Goal: Task Accomplishment & Management: Use online tool/utility

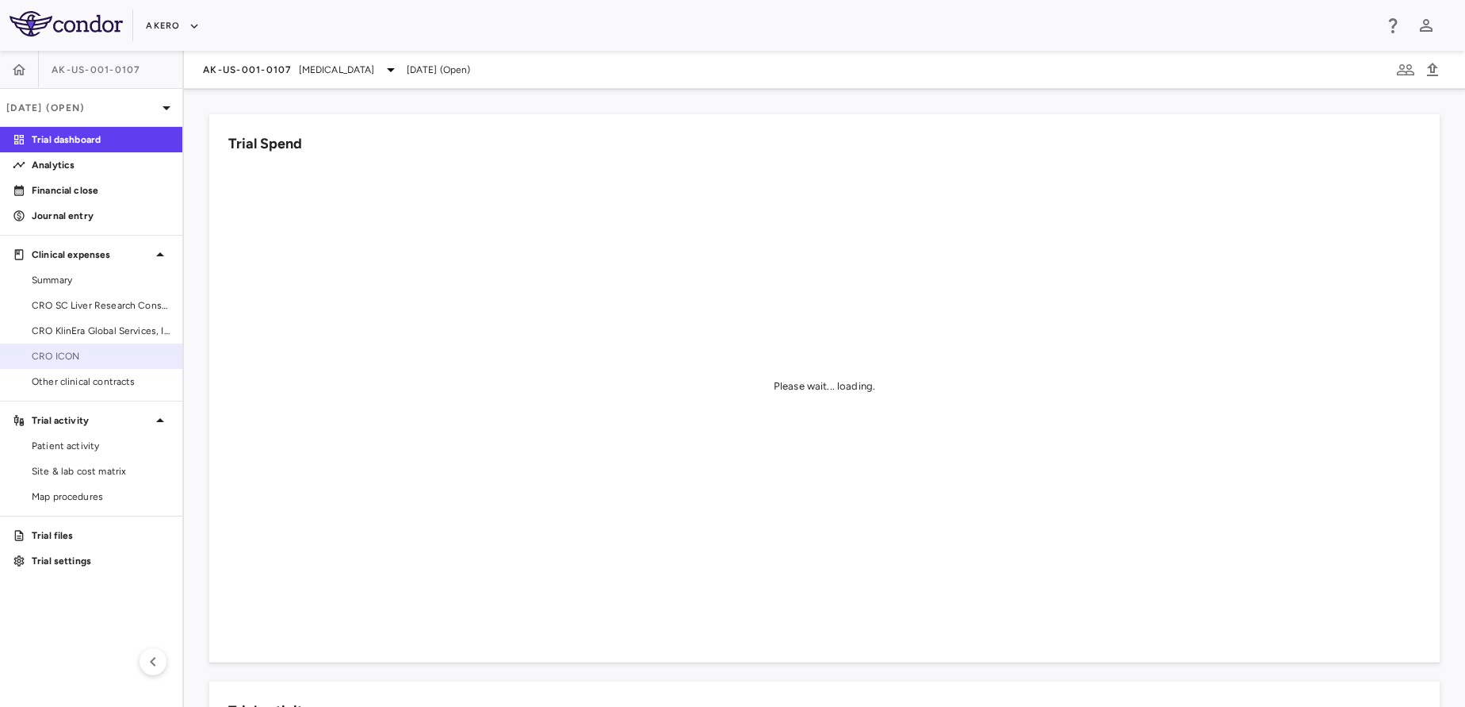
click at [86, 353] on span "CRO ICON" at bounding box center [101, 356] width 138 height 14
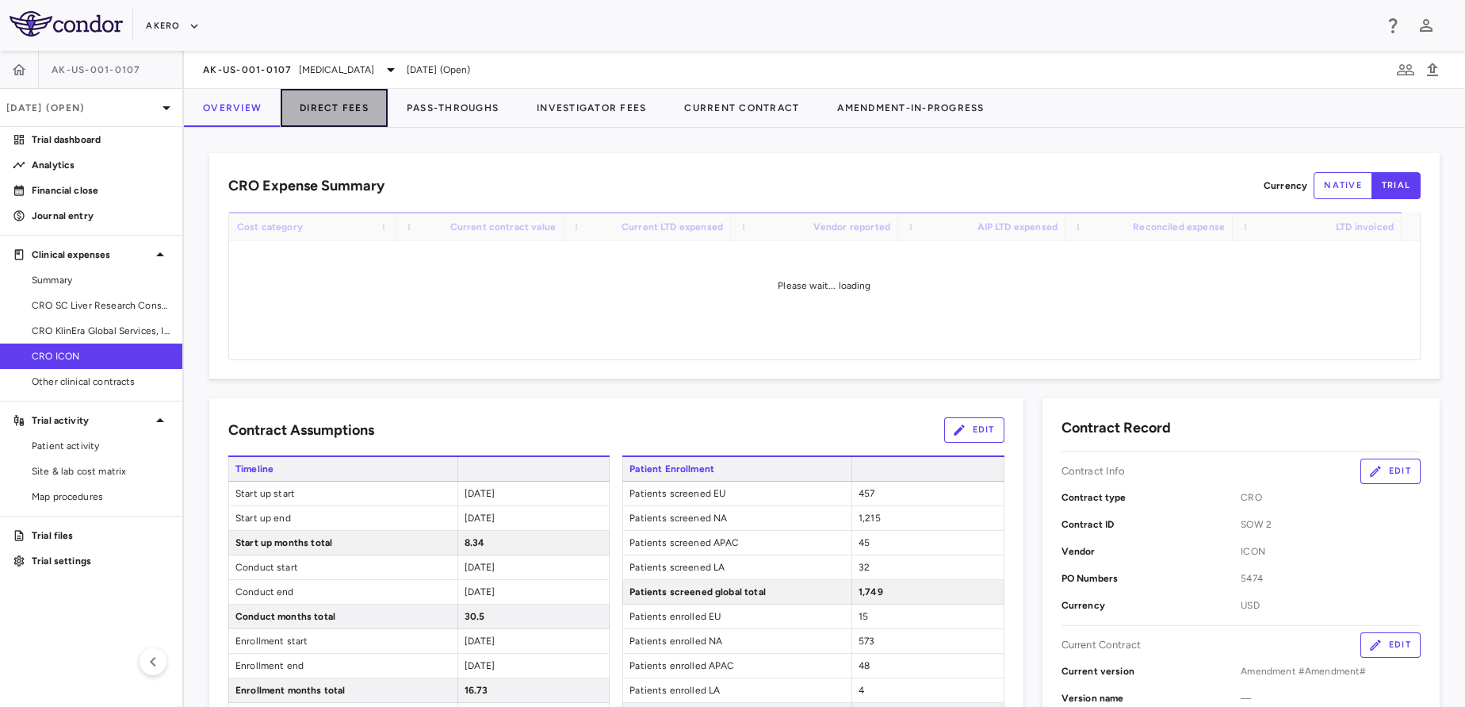
click at [369, 123] on button "Direct Fees" at bounding box center [334, 108] width 107 height 38
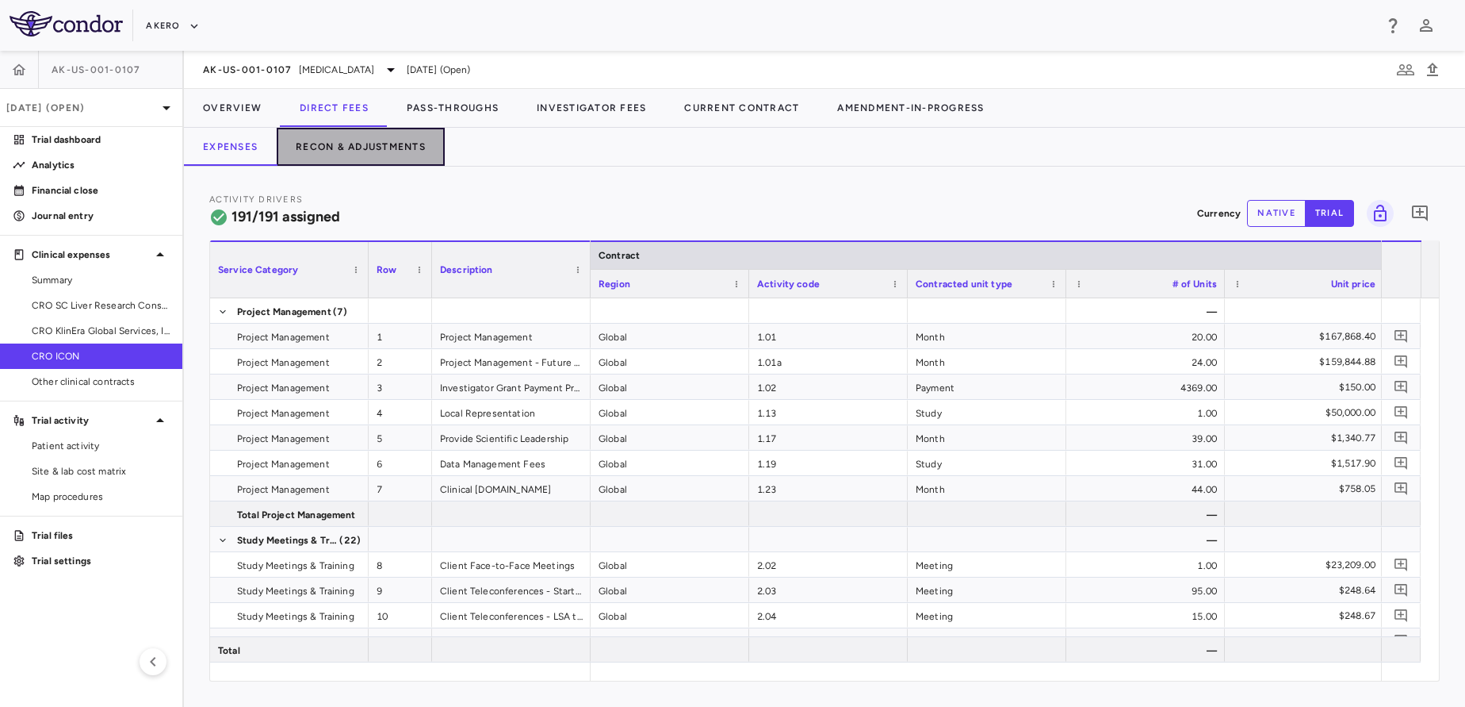
click at [312, 156] on button "Recon & Adjustments" at bounding box center [361, 147] width 168 height 38
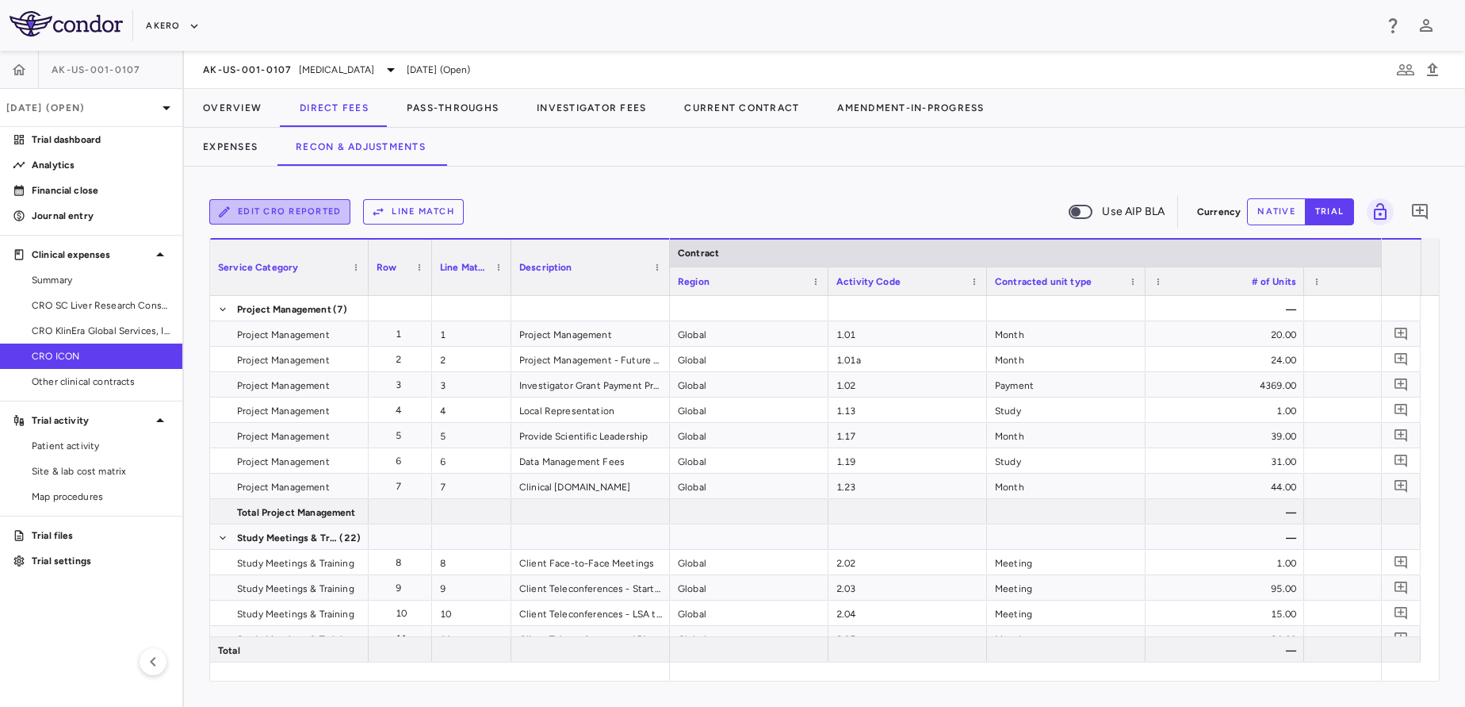
click at [254, 216] on button "Edit CRO reported" at bounding box center [279, 211] width 141 height 25
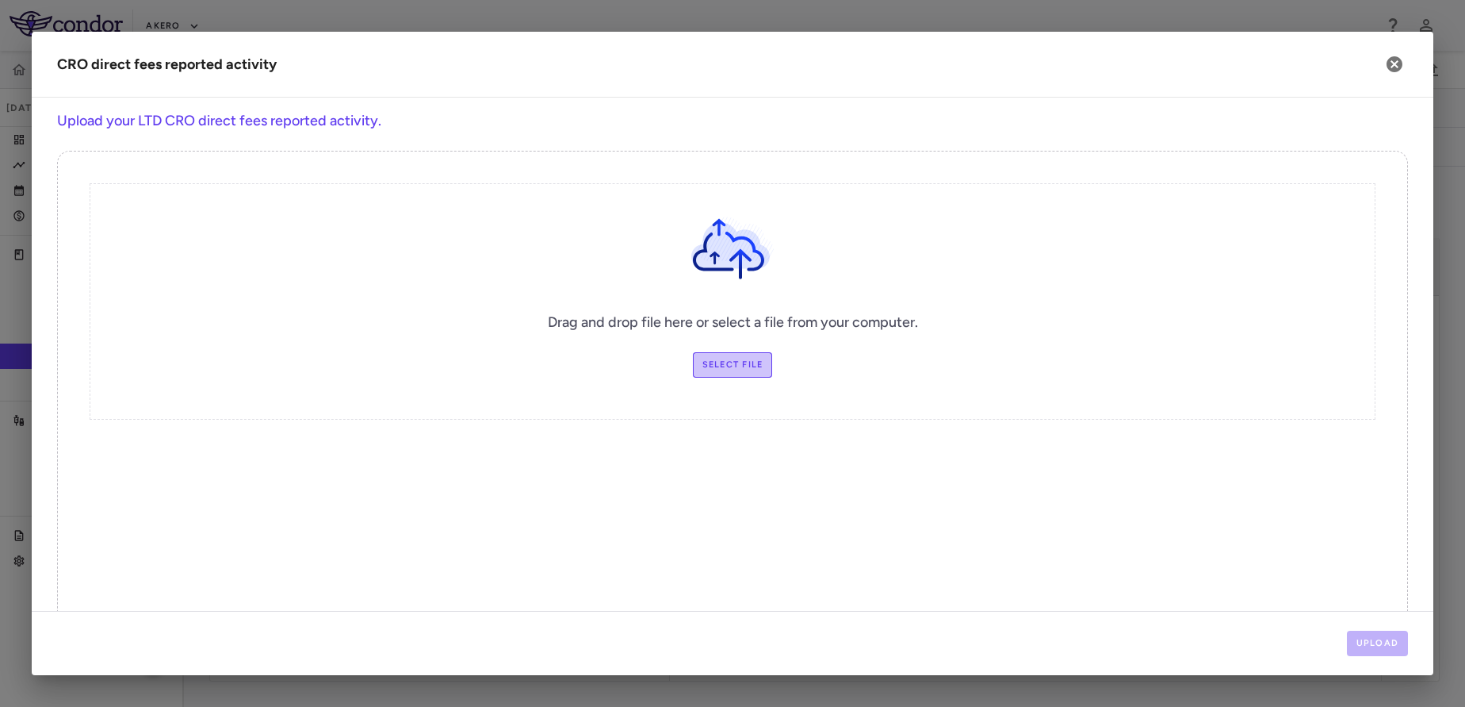
click at [721, 359] on label "Select file" at bounding box center [733, 364] width 80 height 25
click at [0, 0] on input "Select file" at bounding box center [0, 0] width 0 height 0
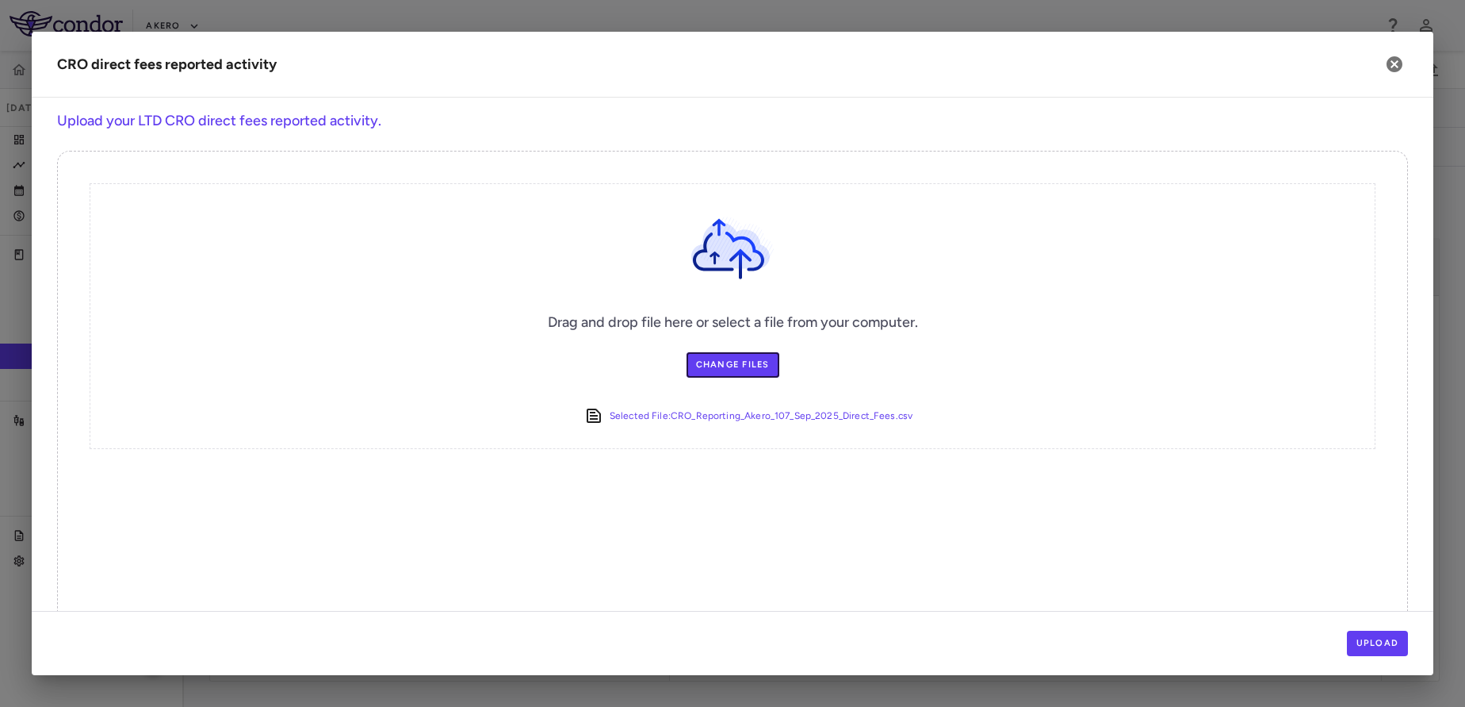
scroll to position [40, 0]
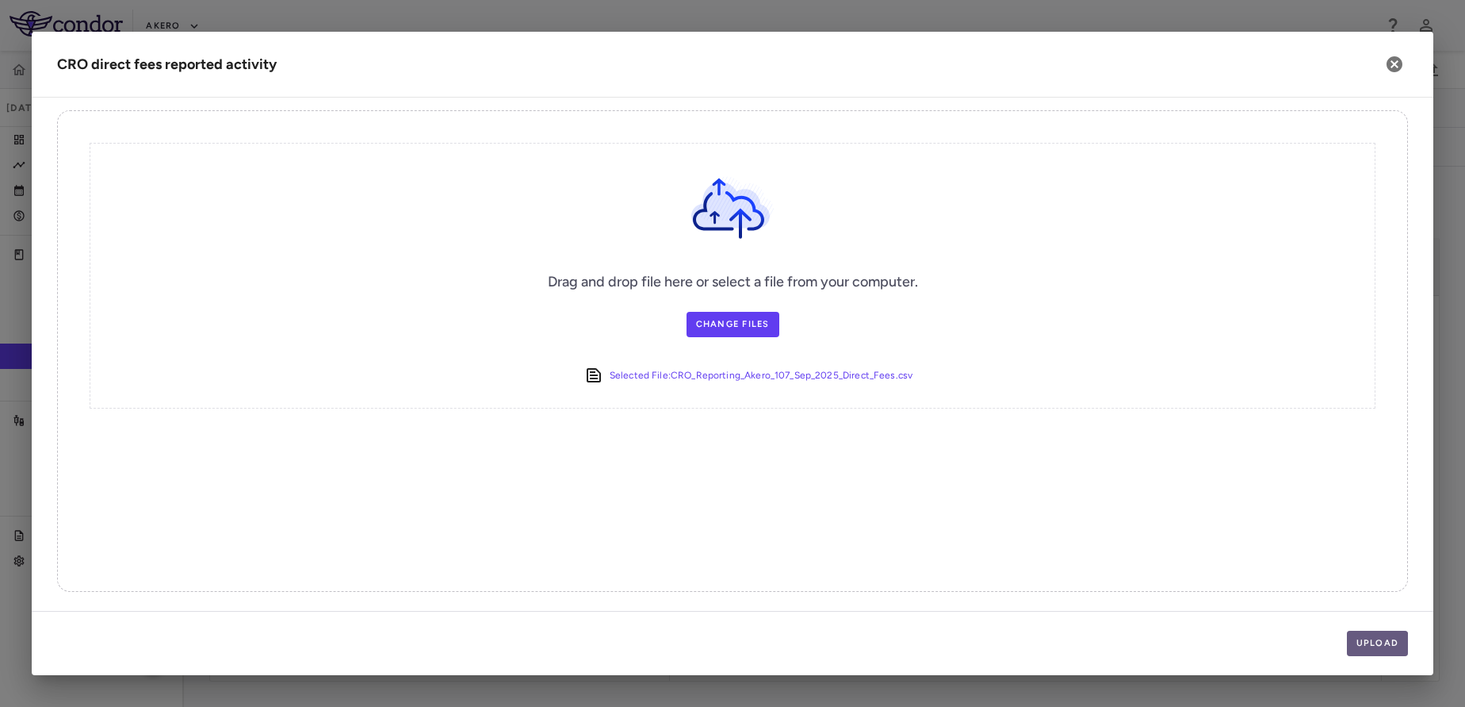
click at [1358, 646] on button "Upload" at bounding box center [1378, 642] width 62 height 25
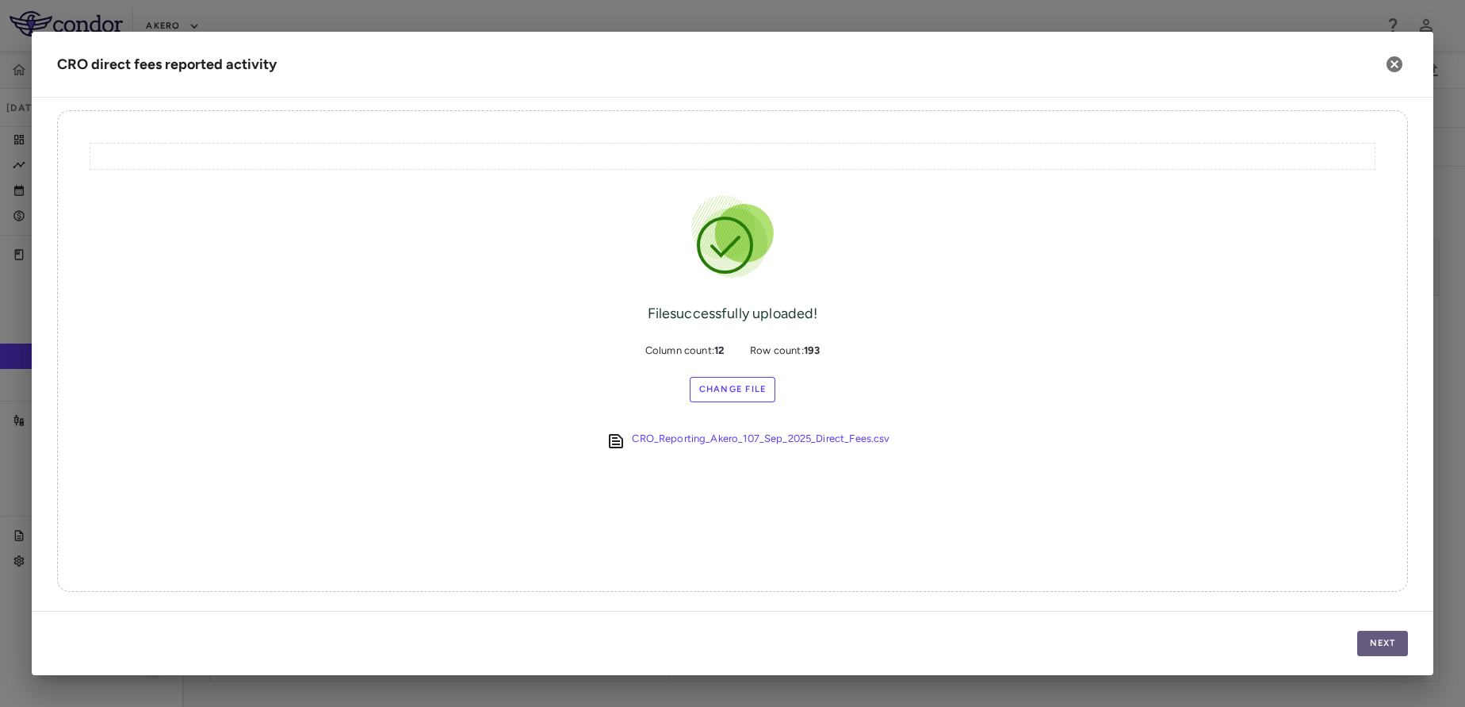
click at [1382, 645] on button "Next" at bounding box center [1383, 642] width 51 height 25
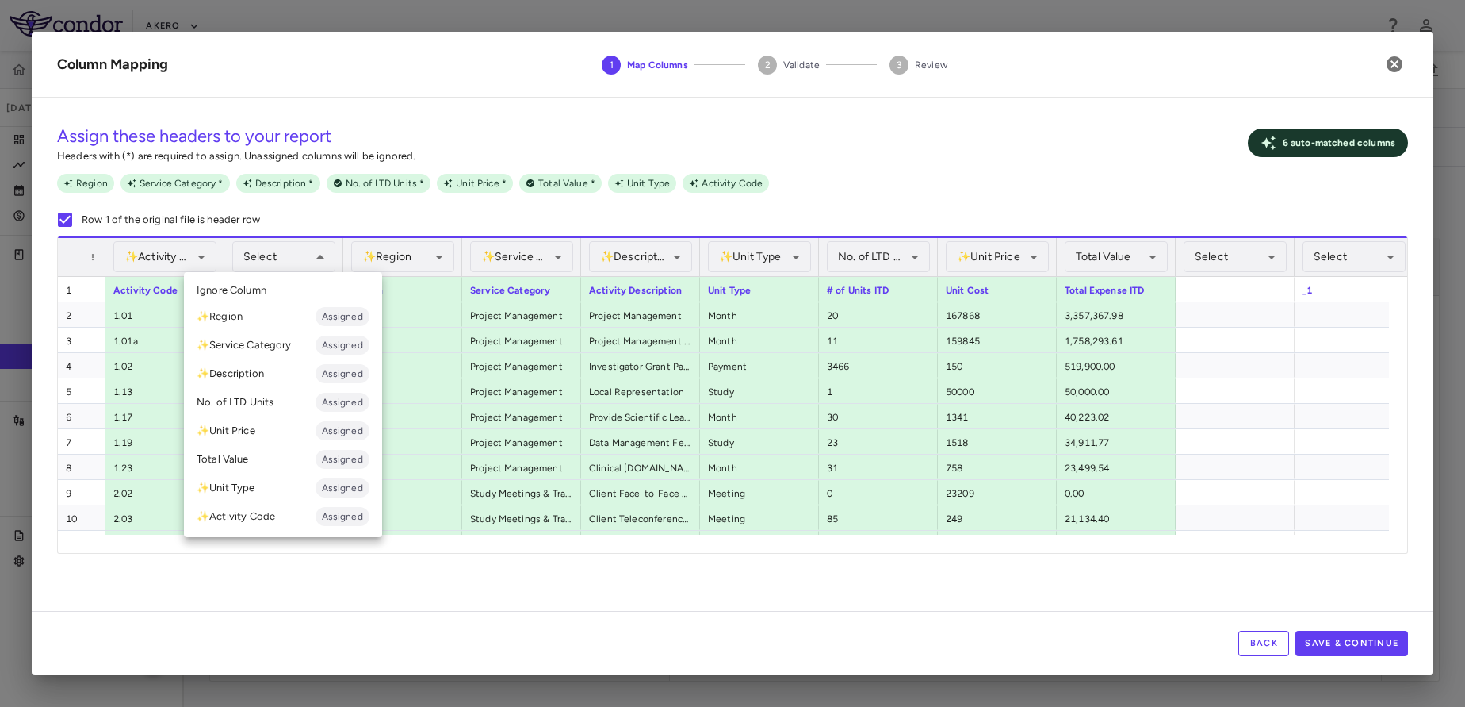
click at [994, 517] on div at bounding box center [732, 353] width 1465 height 707
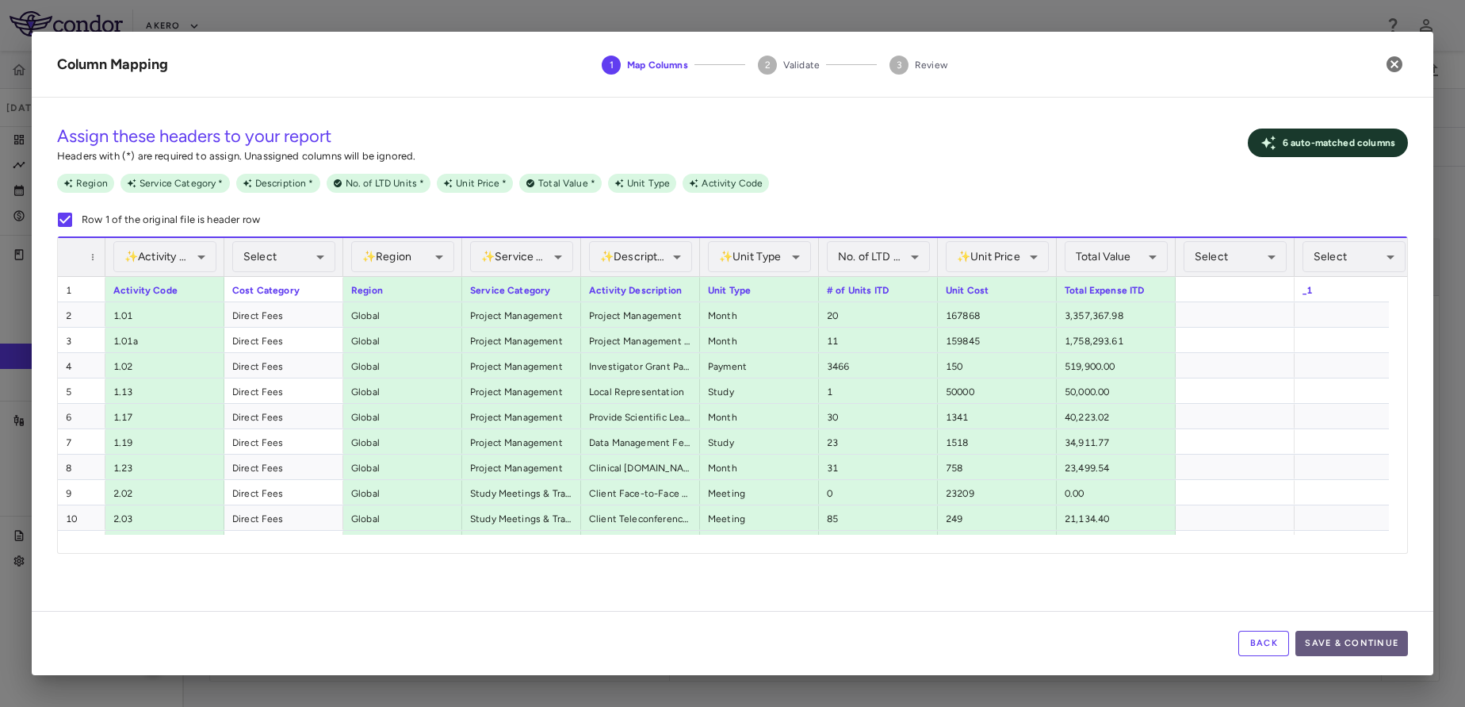
click at [1394, 639] on button "Save & Continue" at bounding box center [1352, 642] width 113 height 25
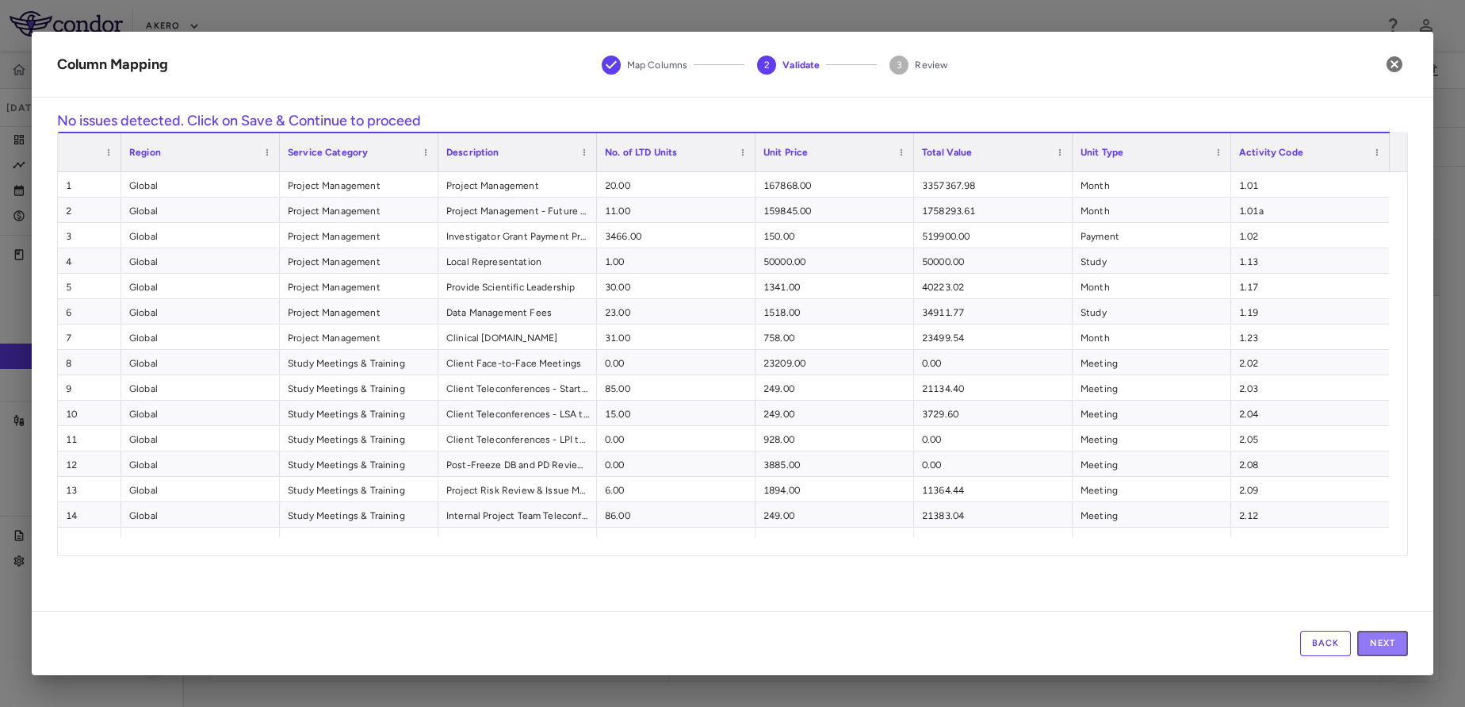
click at [1394, 639] on button "Next" at bounding box center [1383, 642] width 51 height 25
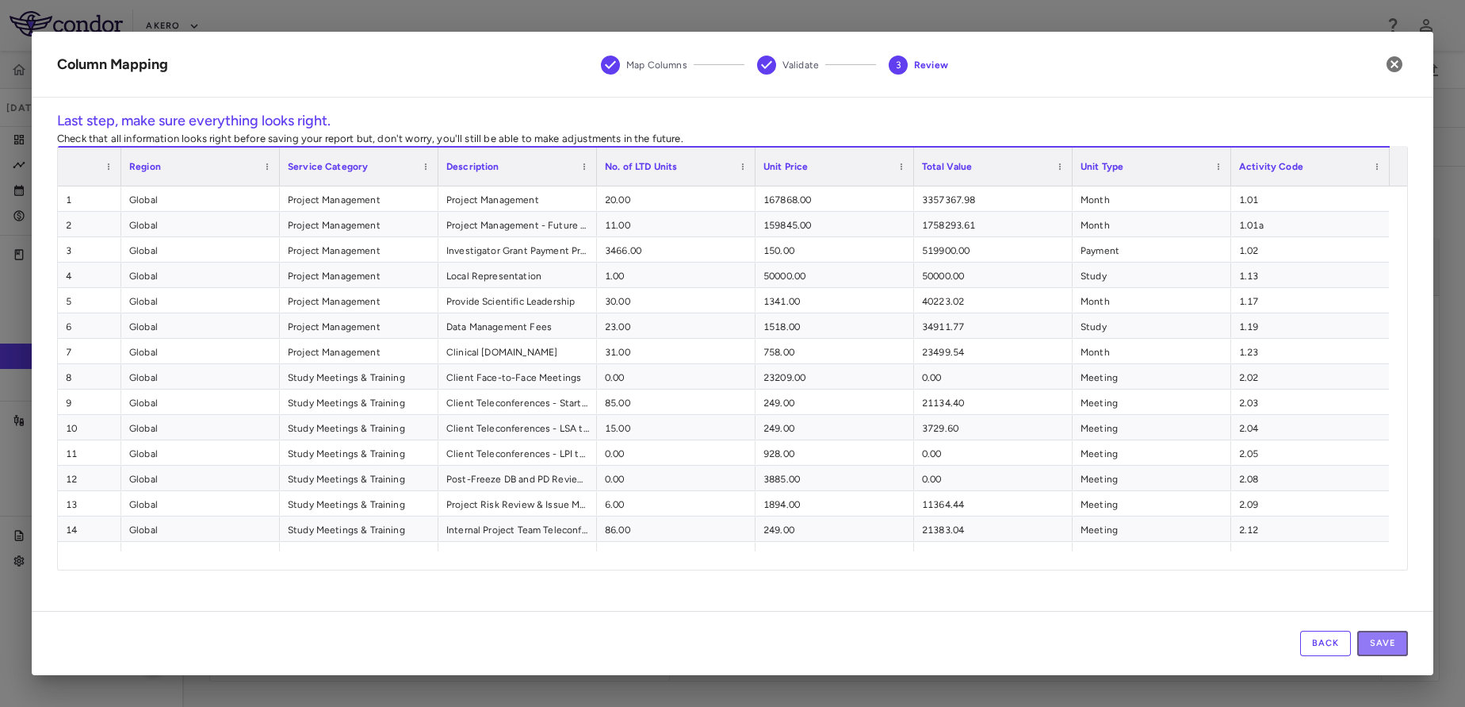
click at [1394, 639] on button "Save" at bounding box center [1383, 642] width 51 height 25
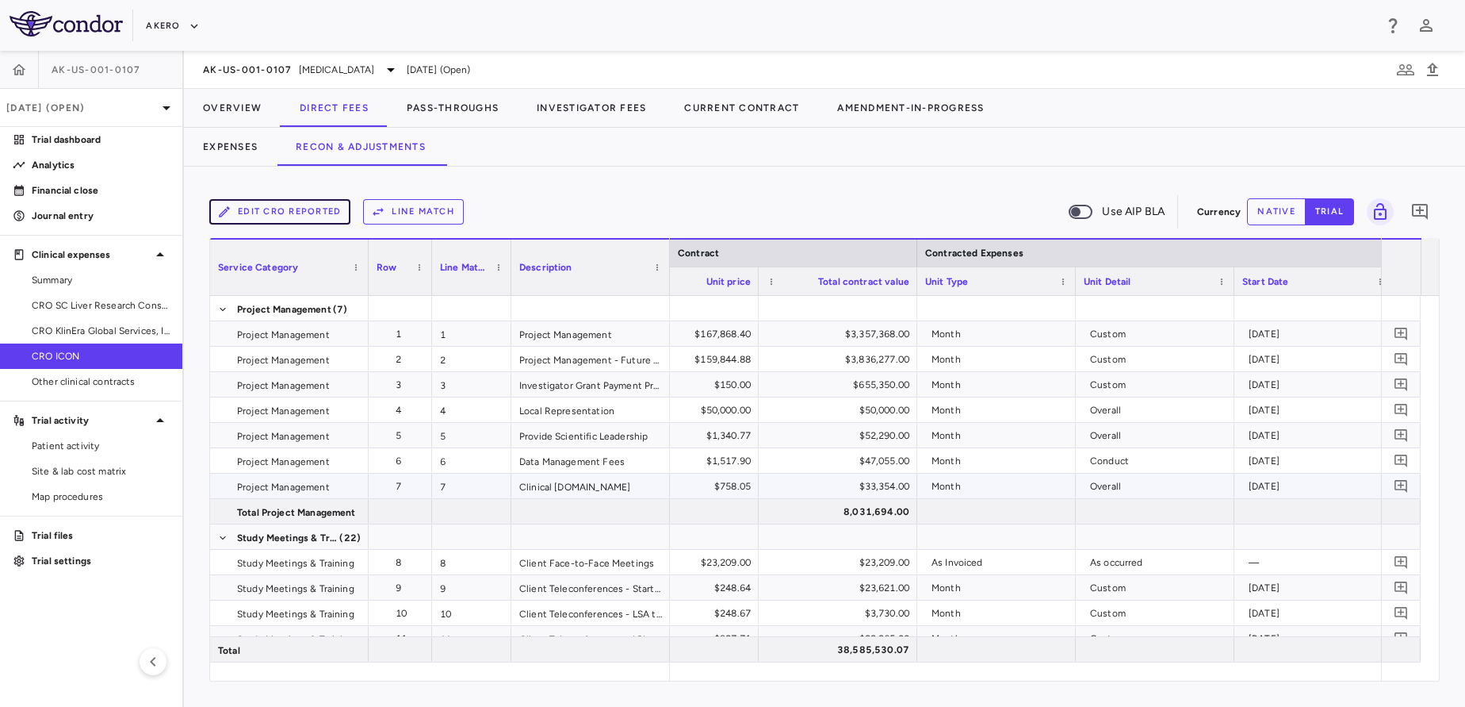
scroll to position [0, 0]
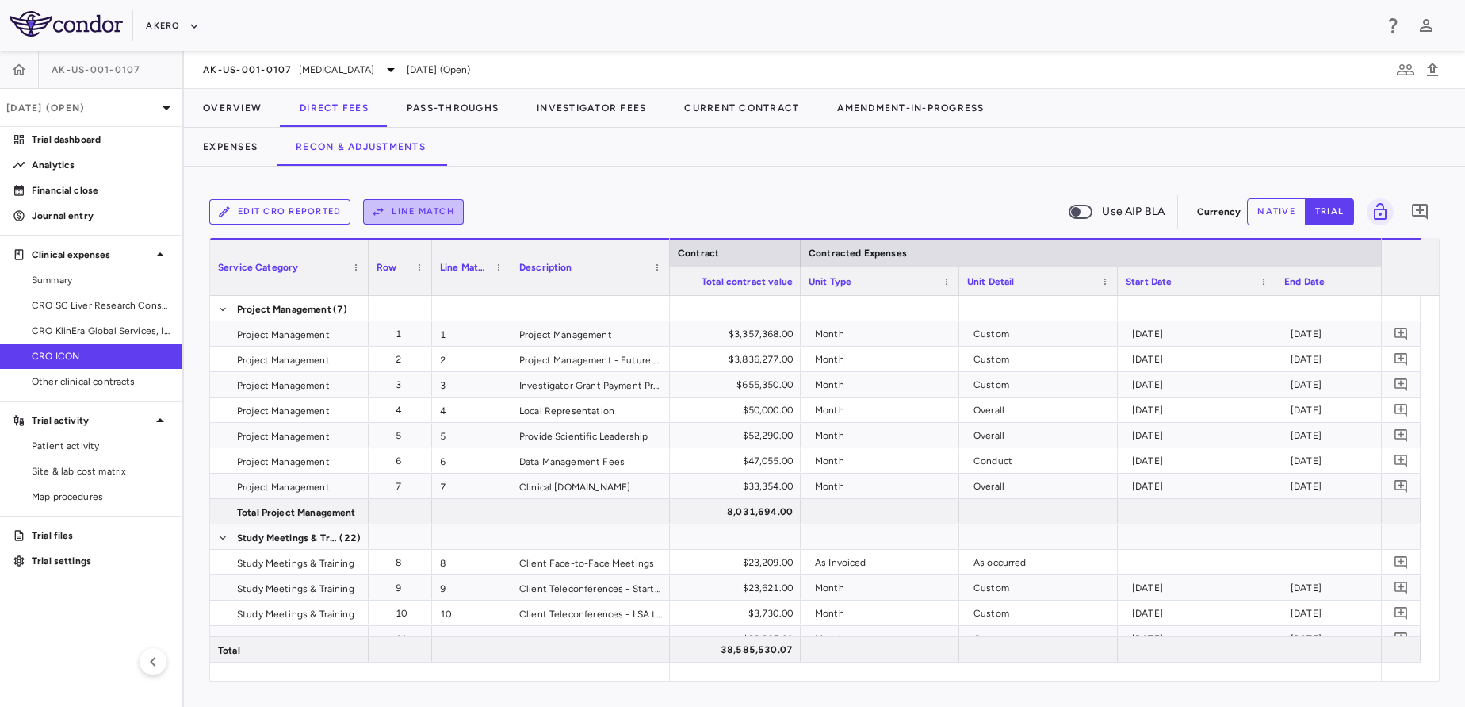
click at [443, 213] on button "Line Match" at bounding box center [413, 211] width 101 height 25
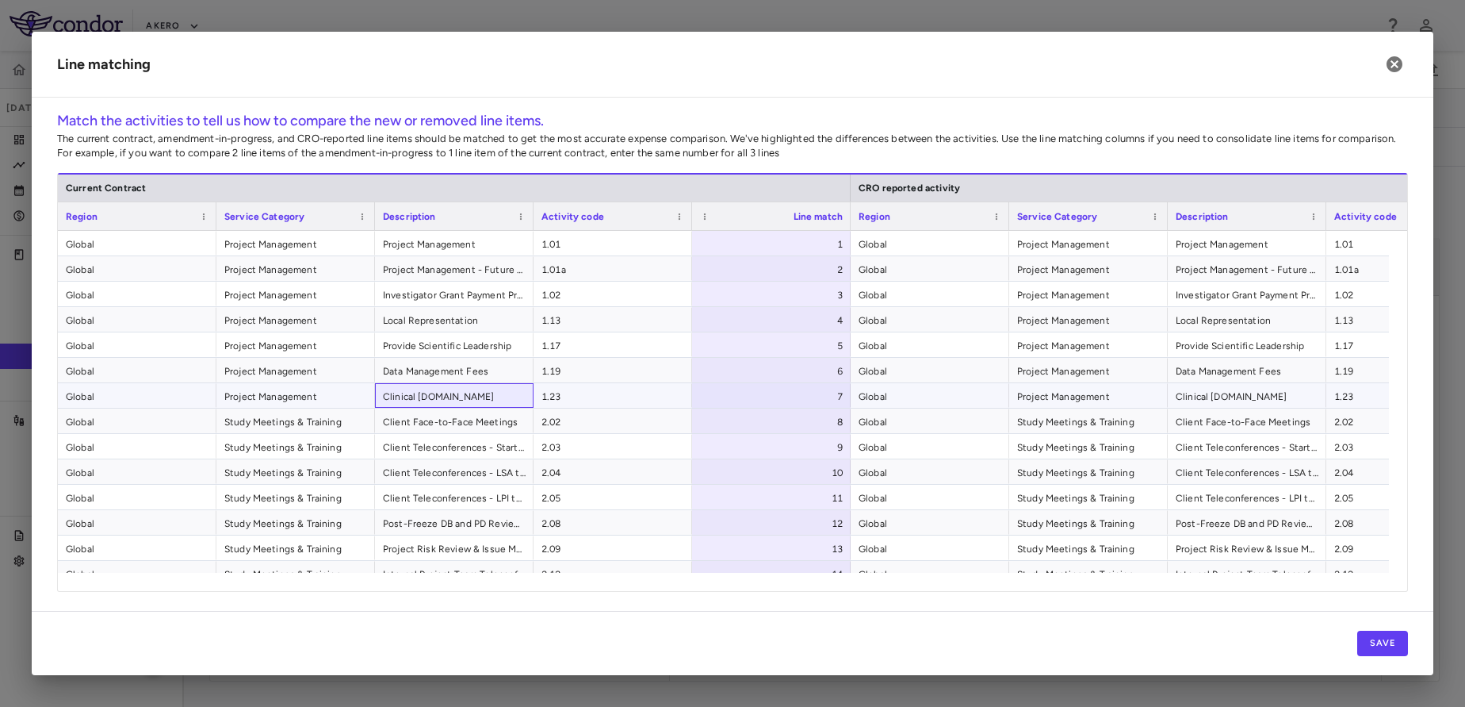
click at [424, 396] on span "Clinical [DOMAIN_NAME]" at bounding box center [454, 396] width 143 height 25
click at [975, 397] on span "Global" at bounding box center [930, 396] width 143 height 25
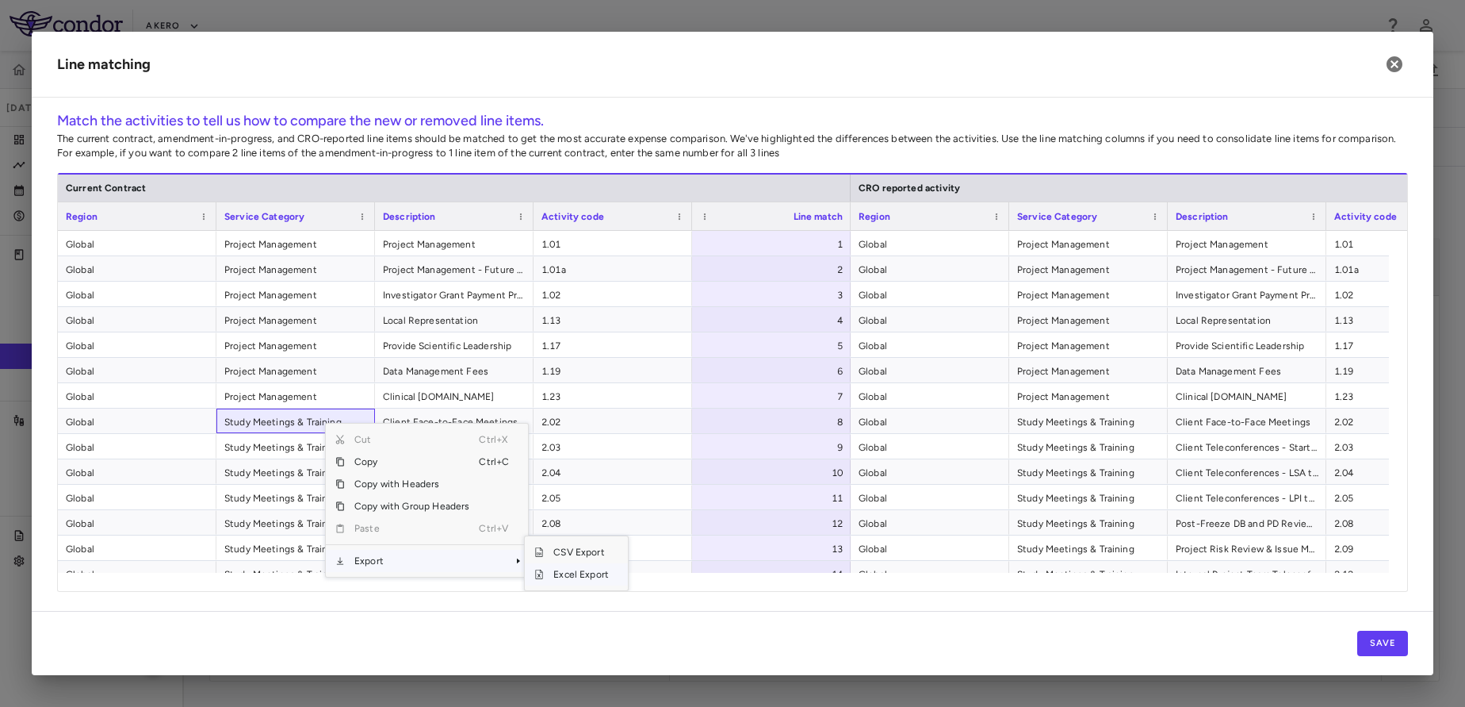
click at [565, 569] on span "Excel Export" at bounding box center [581, 574] width 75 height 22
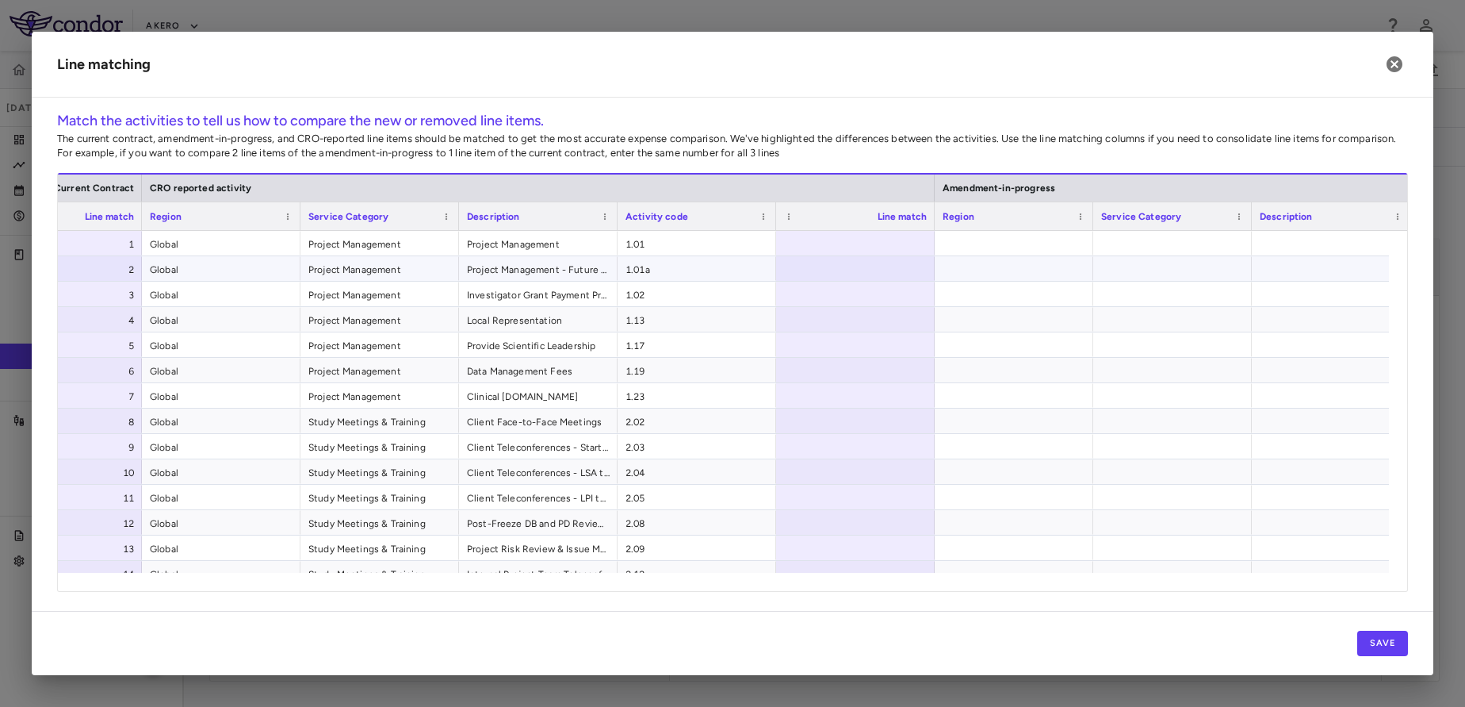
scroll to position [0, 711]
click at [1012, 250] on div at bounding box center [1012, 243] width 159 height 25
click at [1385, 642] on button "Save" at bounding box center [1383, 642] width 51 height 25
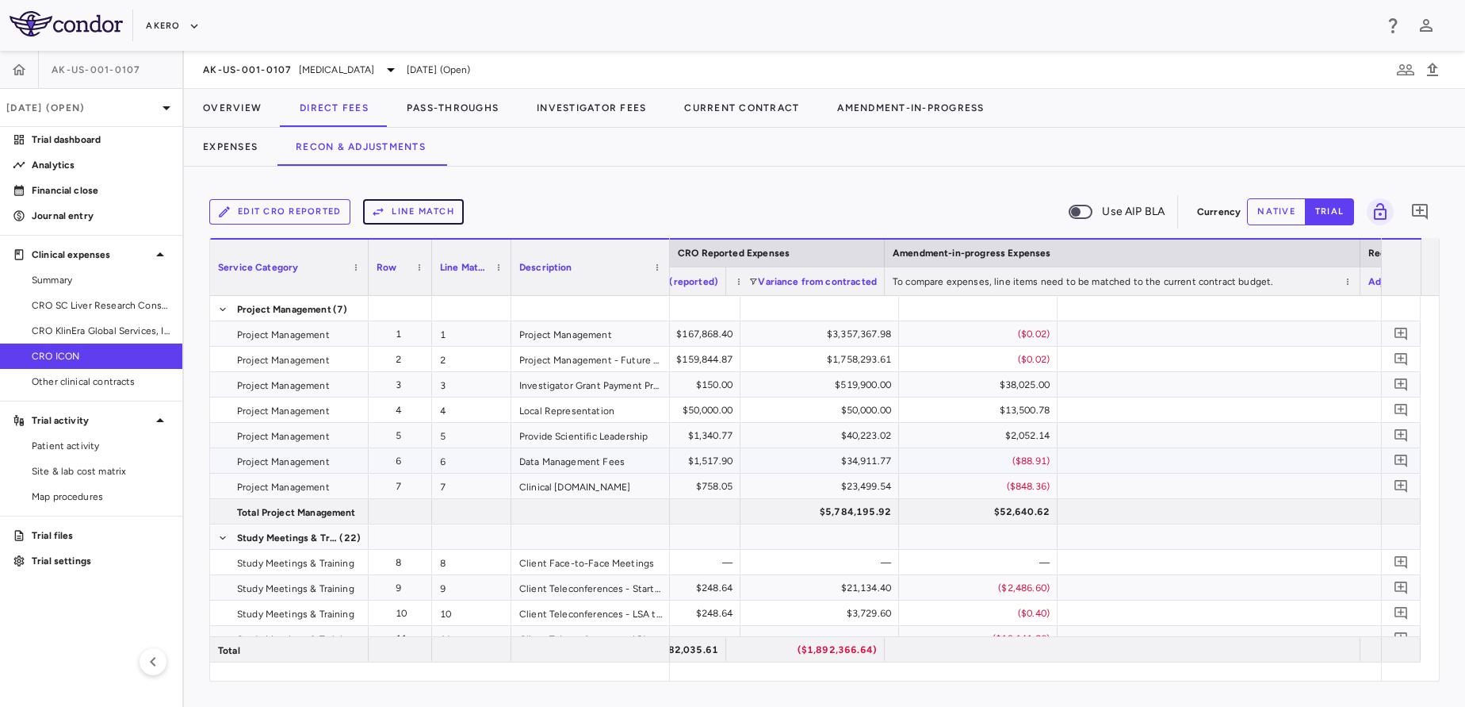
scroll to position [0, 2583]
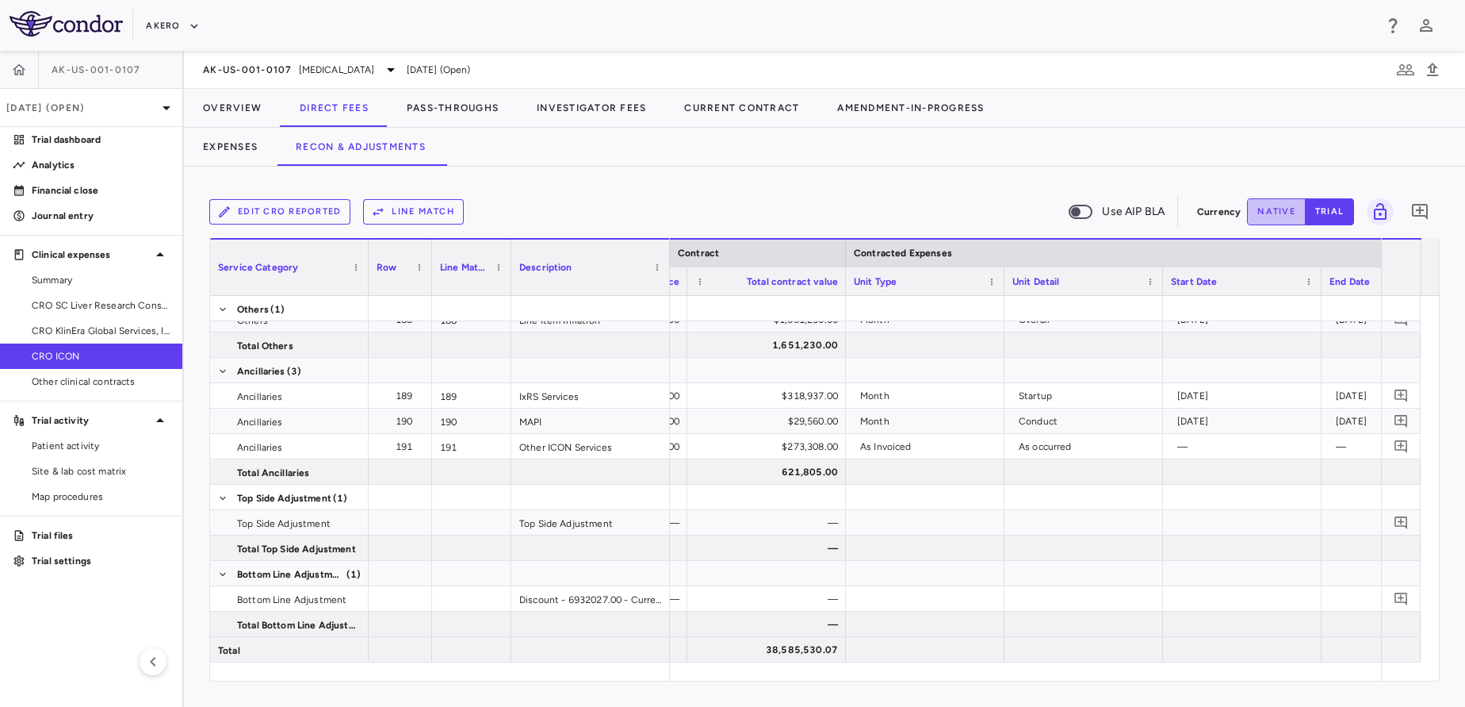
click at [1270, 208] on button "native" at bounding box center [1276, 211] width 59 height 27
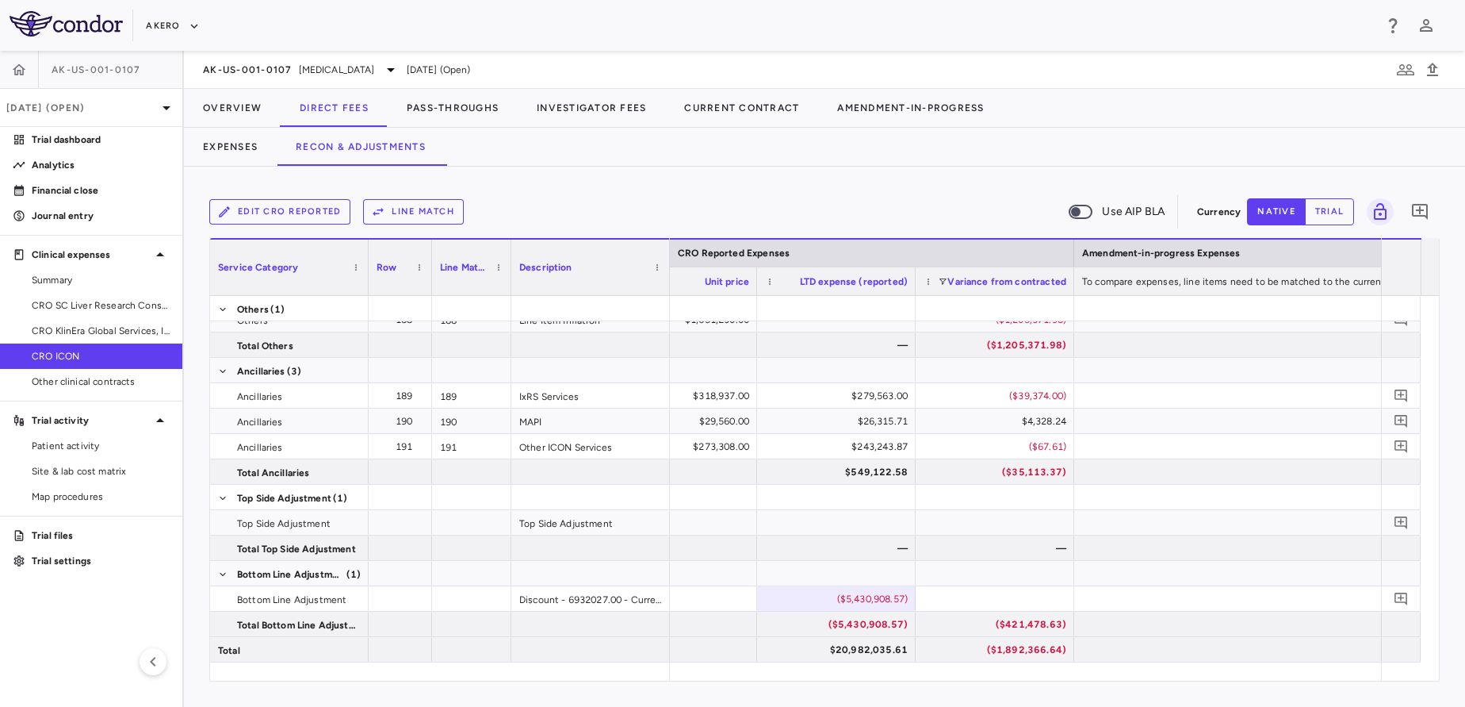
type button "native"
click at [848, 603] on div "($5,430,908.57)" at bounding box center [840, 598] width 136 height 25
type input "**********"
click at [846, 592] on div "($5,430,908.57)" at bounding box center [840, 598] width 136 height 25
click at [846, 592] on input "**********" at bounding box center [848, 600] width 133 height 26
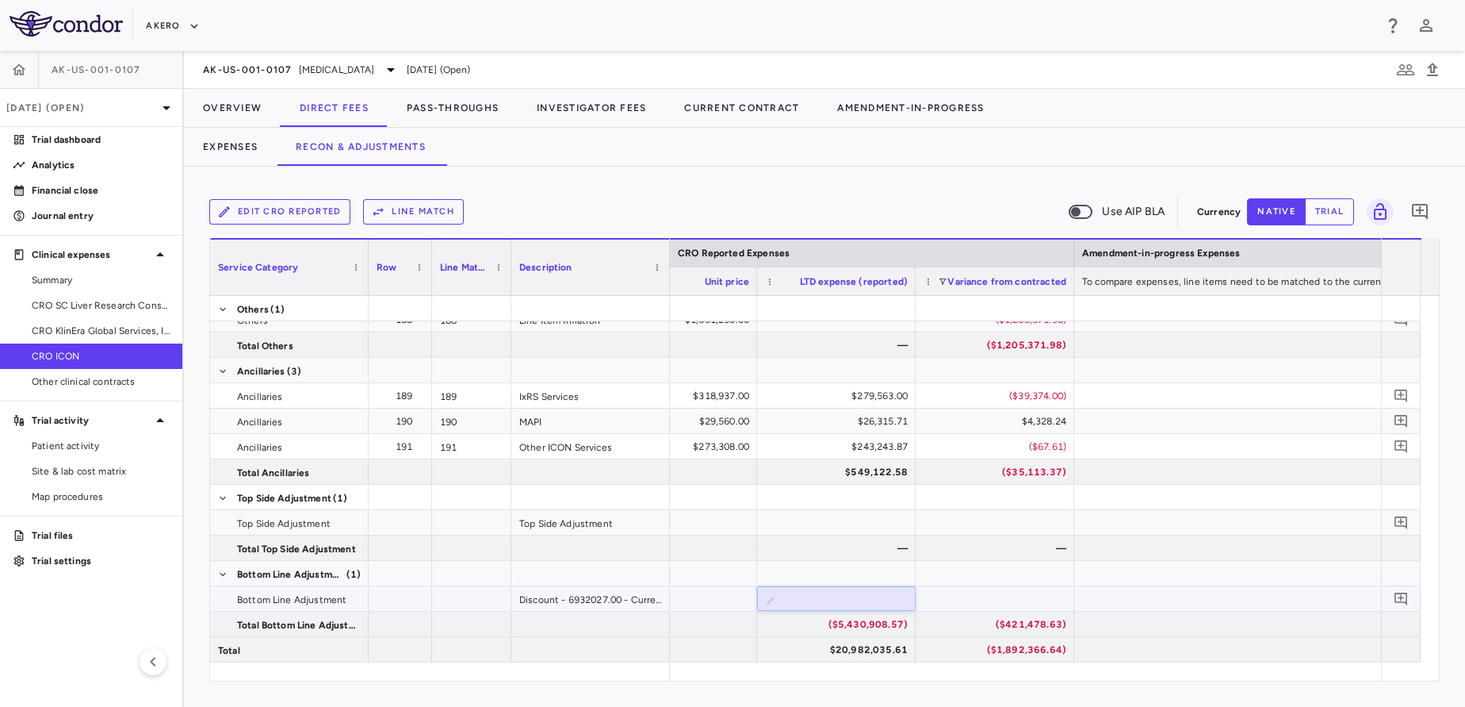
click at [846, 592] on input "**********" at bounding box center [848, 600] width 133 height 26
type input "**********"
click at [858, 597] on div "($534,830,908.57)" at bounding box center [840, 598] width 136 height 25
click at [858, 597] on input "**********" at bounding box center [848, 600] width 133 height 26
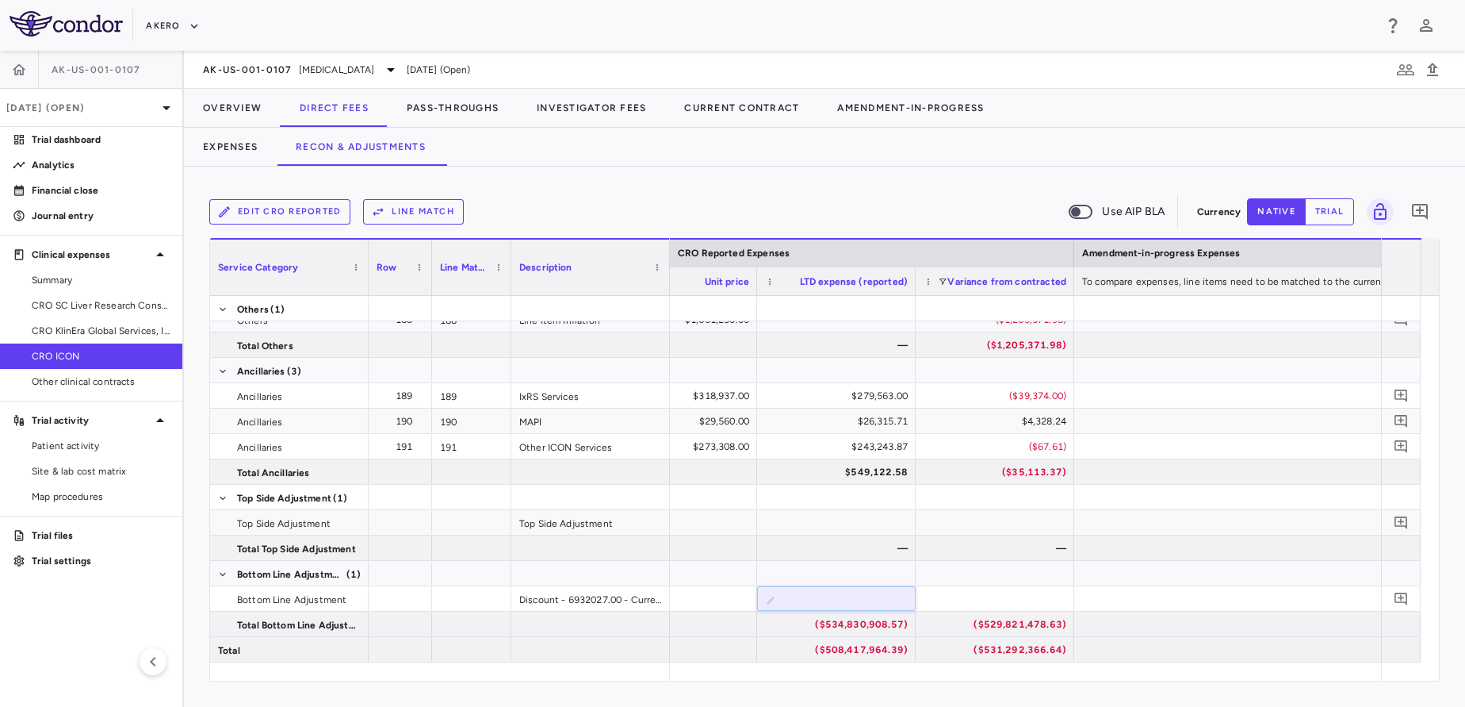
type input "**********"
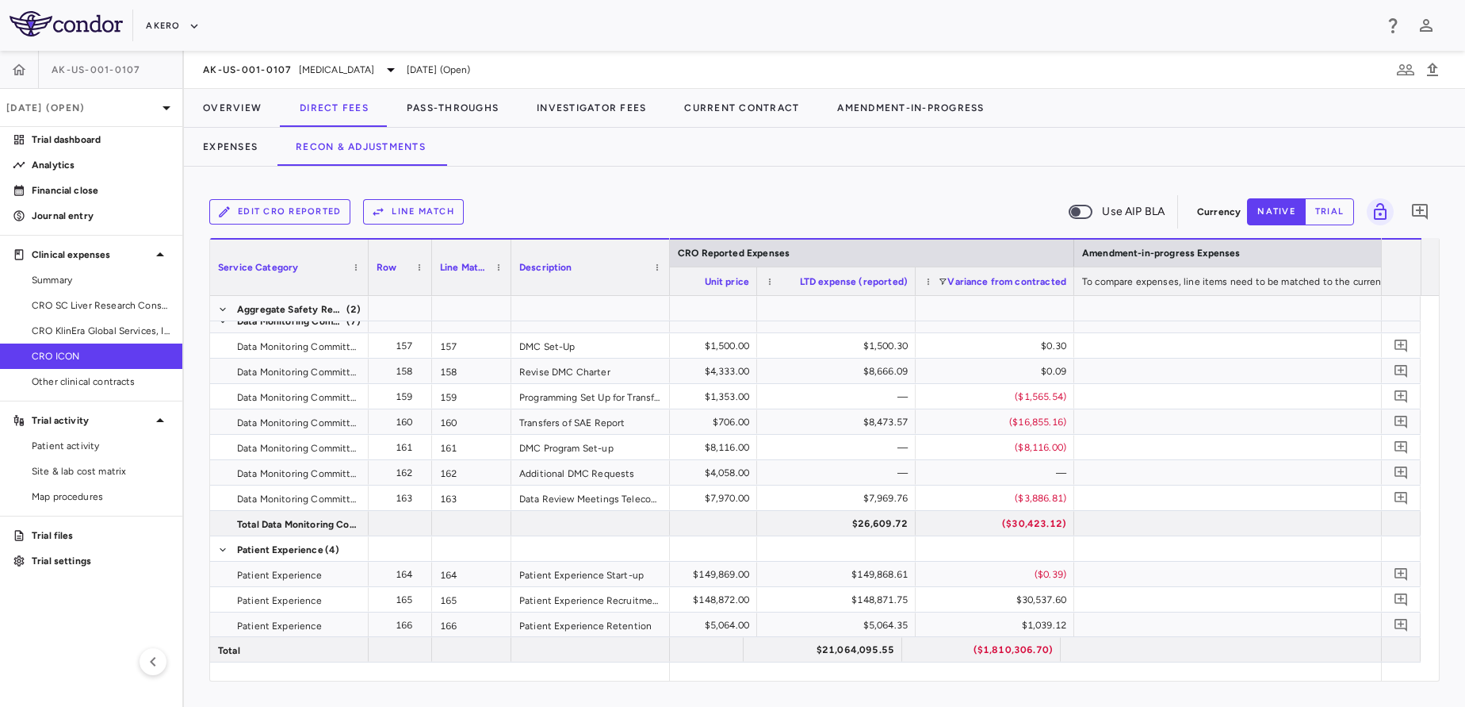
scroll to position [3978, 0]
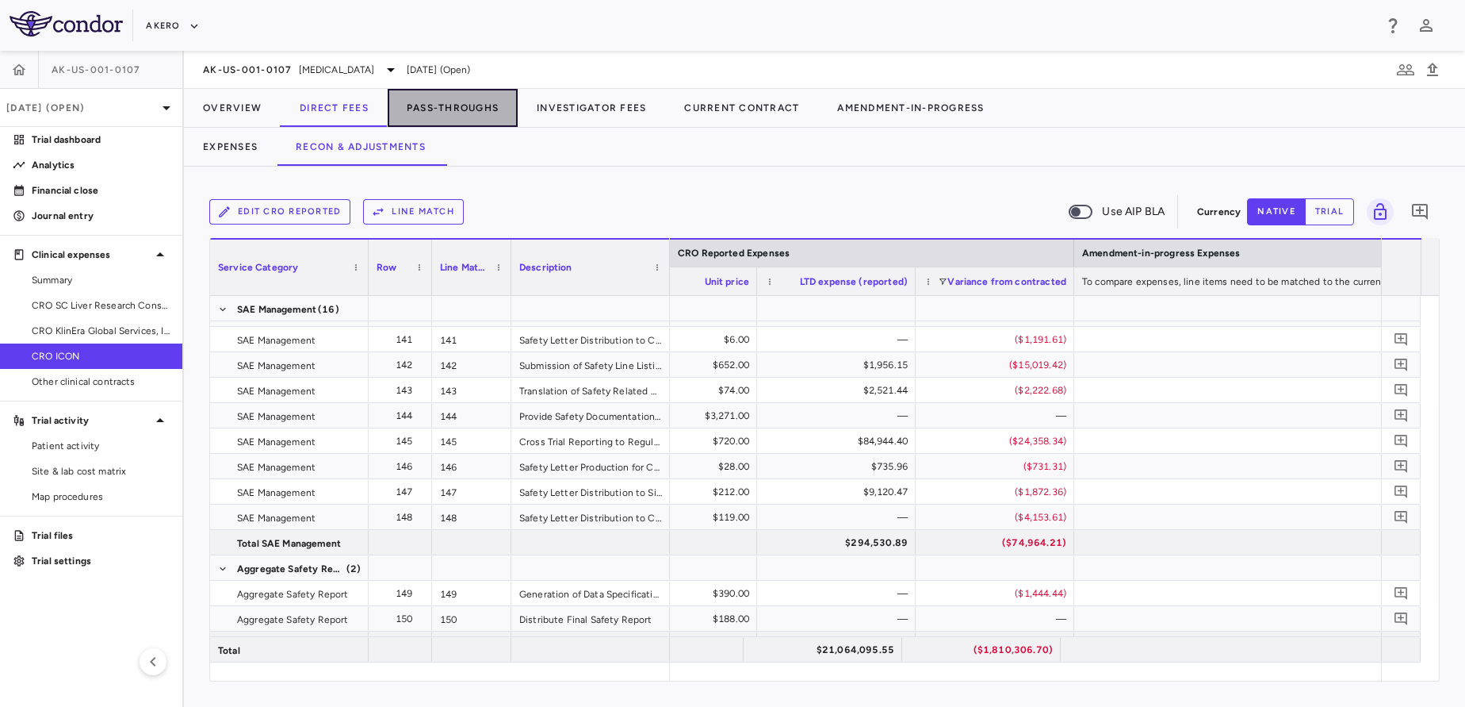
click at [444, 96] on button "Pass-Throughs" at bounding box center [453, 108] width 130 height 38
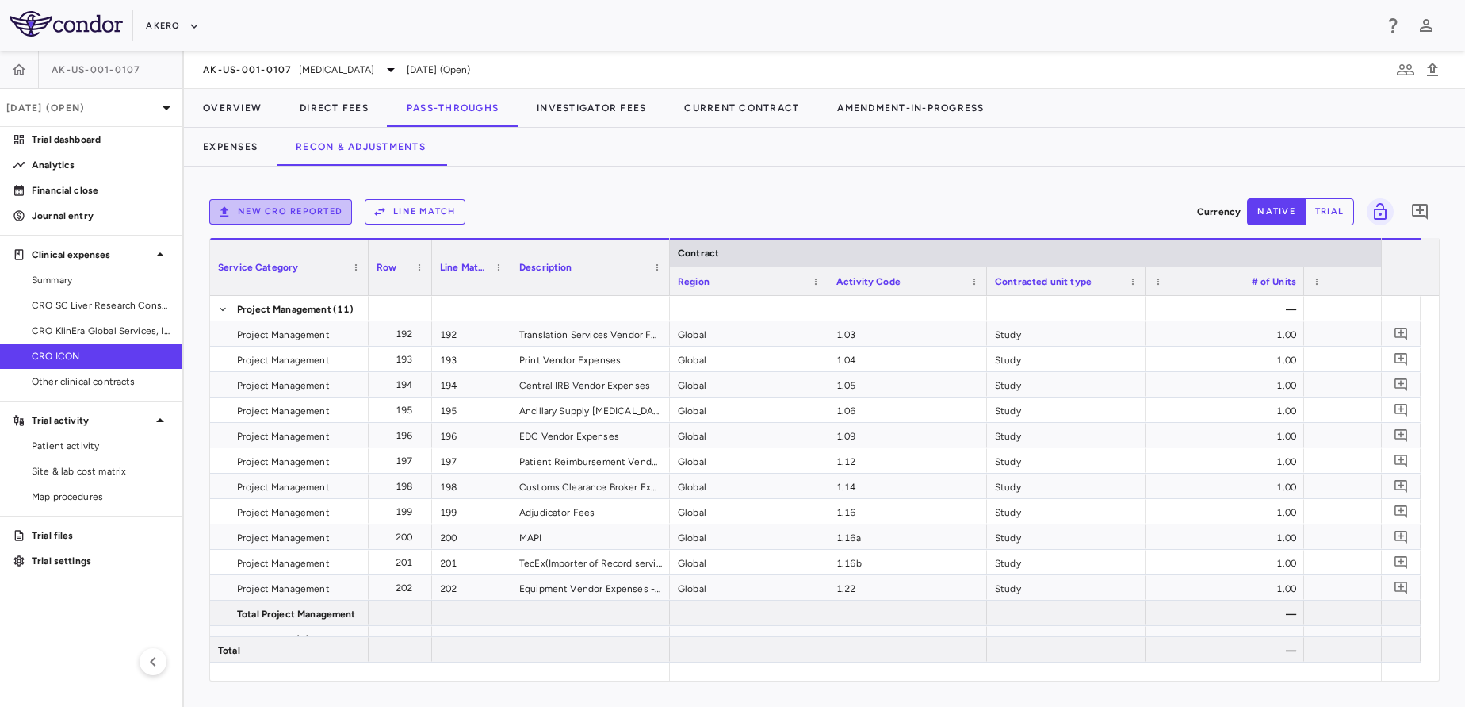
click at [284, 205] on button "New CRO reported" at bounding box center [280, 211] width 143 height 25
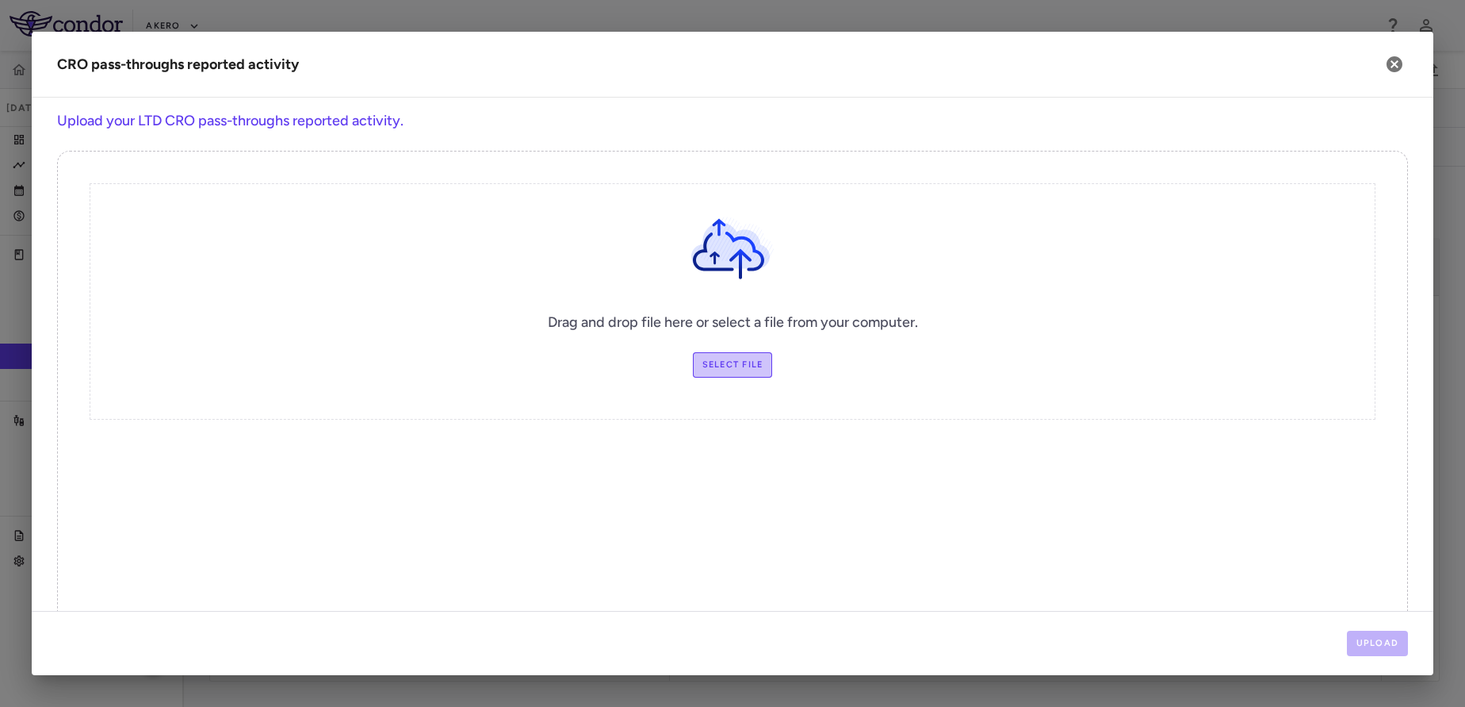
click at [731, 363] on label "Select file" at bounding box center [733, 364] width 80 height 25
click at [0, 0] on input "Select file" at bounding box center [0, 0] width 0 height 0
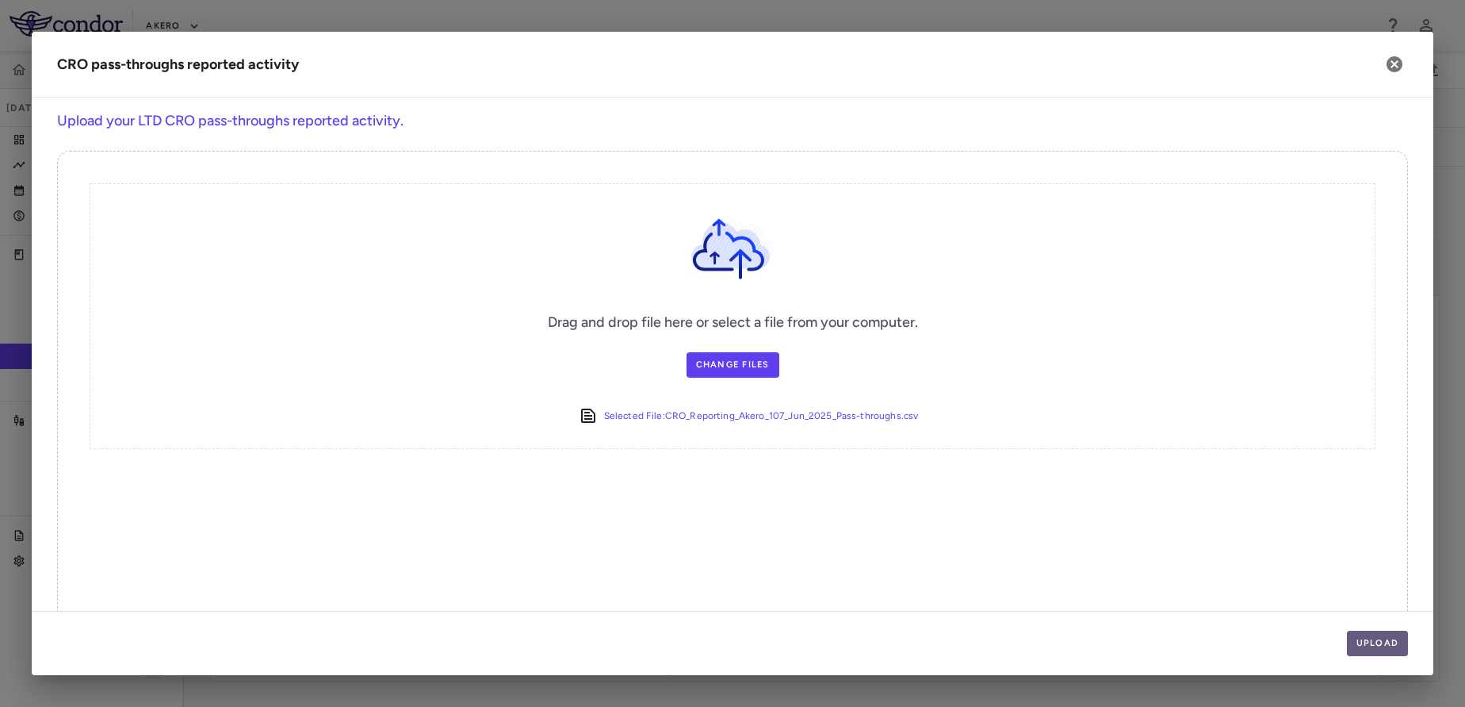
click at [1360, 637] on button "Upload" at bounding box center [1378, 642] width 62 height 25
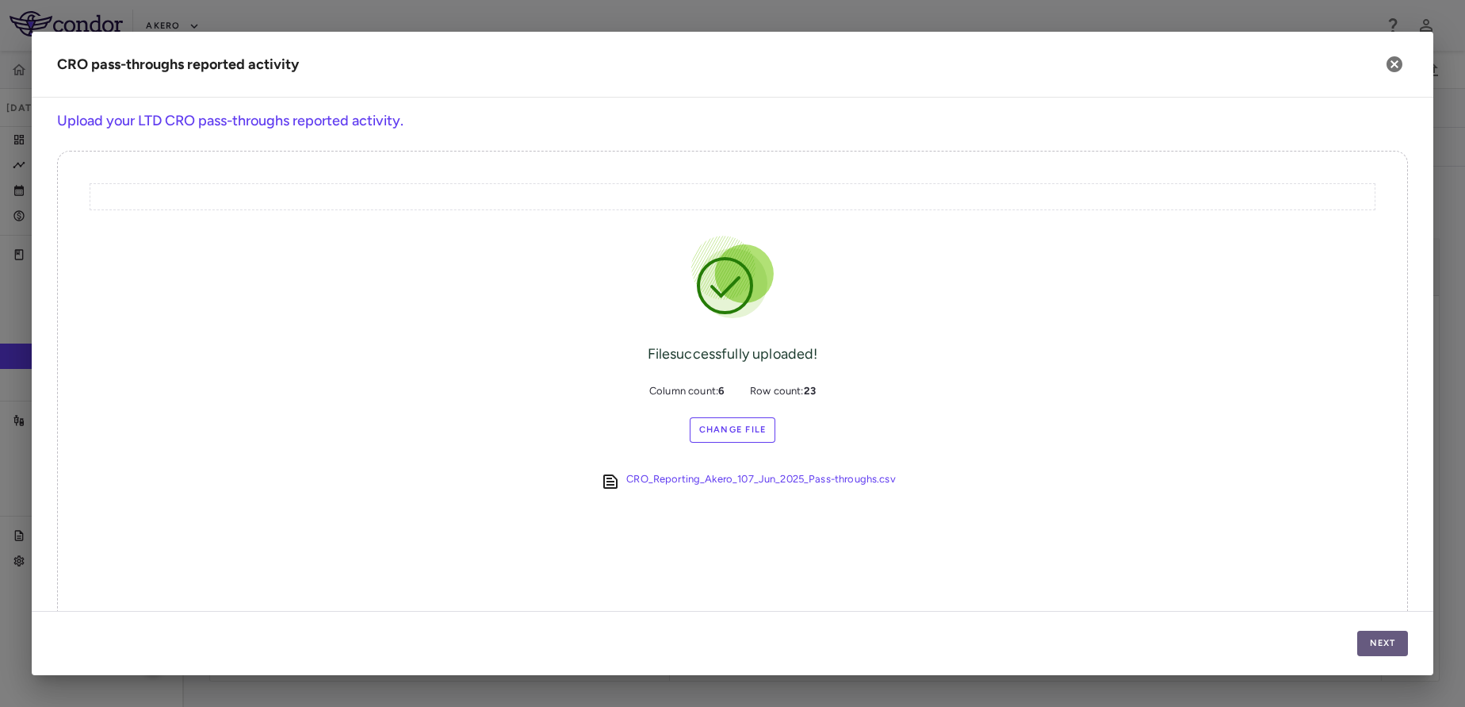
click at [1360, 637] on button "Next" at bounding box center [1383, 642] width 51 height 25
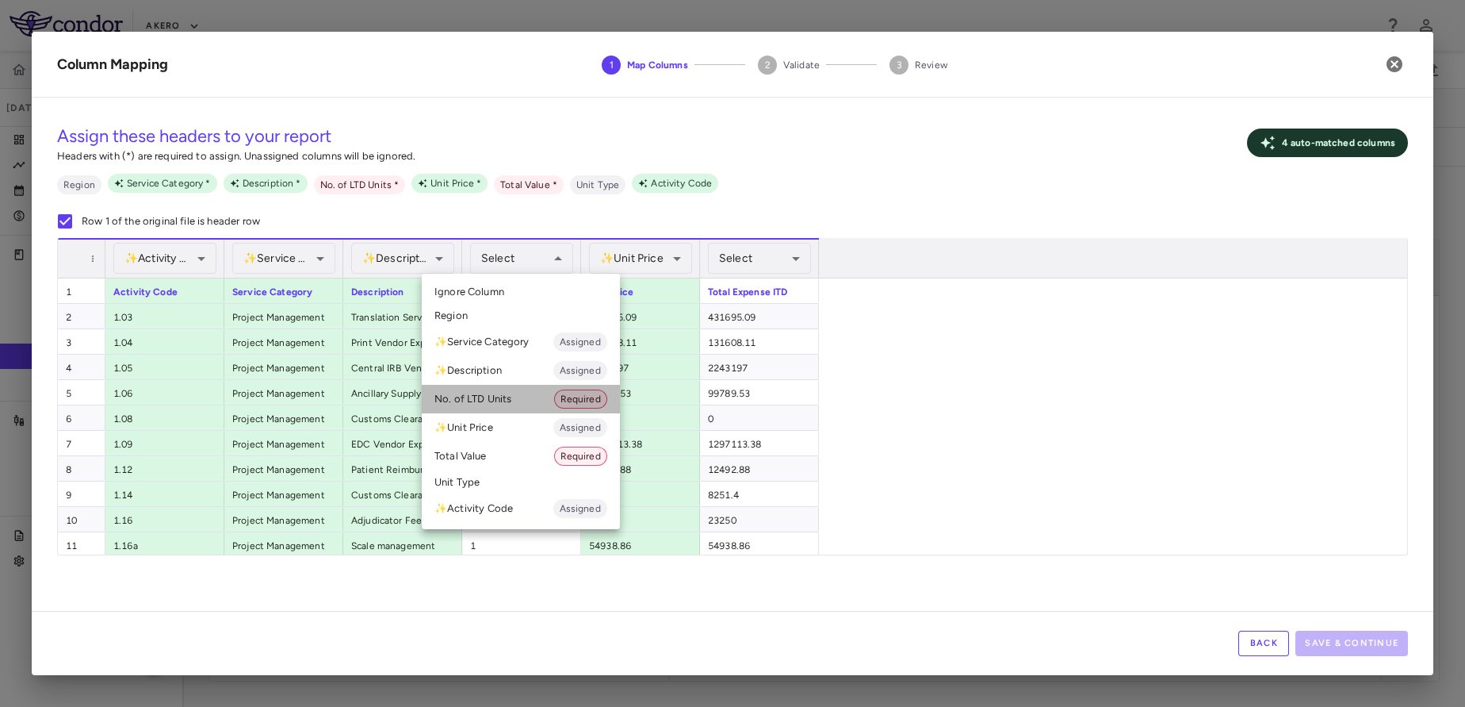
click at [485, 389] on li "No. of LTD Units Required" at bounding box center [521, 399] width 198 height 29
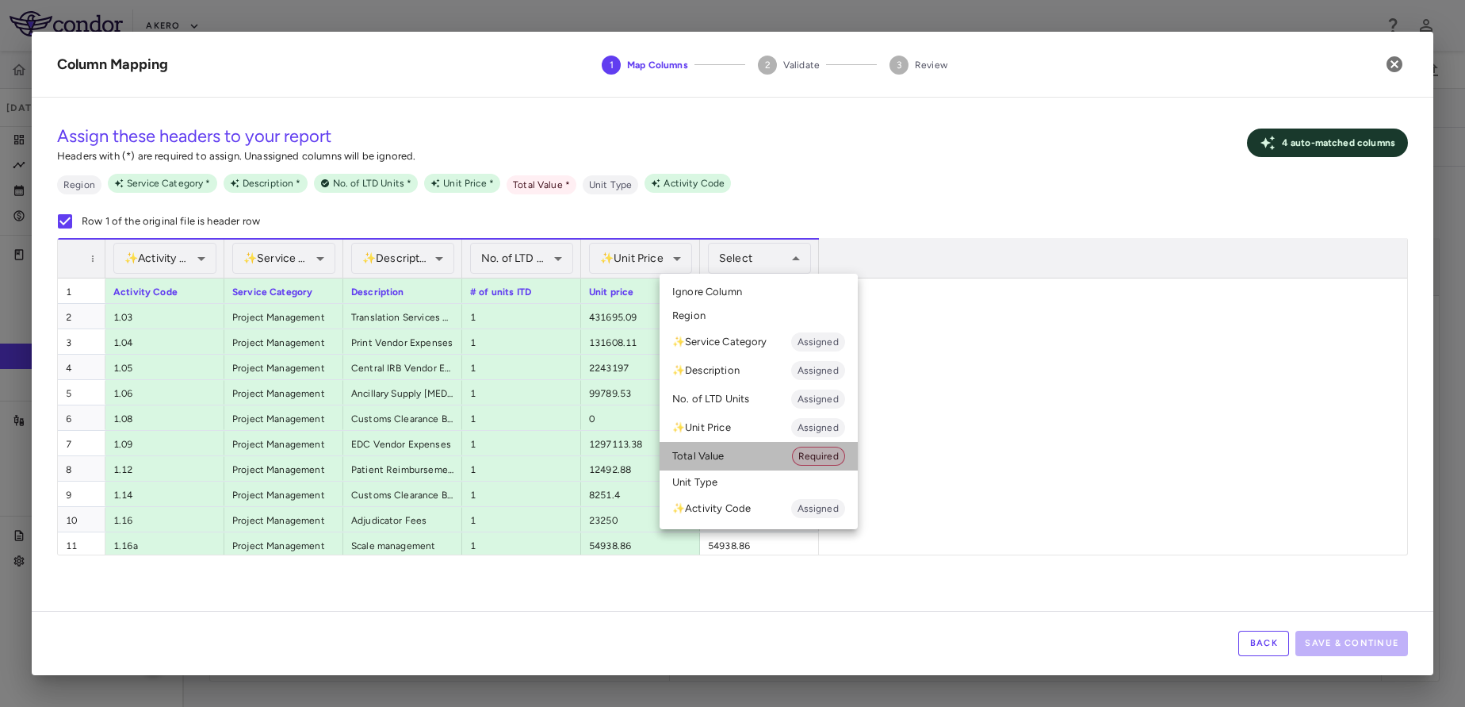
click at [699, 469] on li "Total Value Required" at bounding box center [759, 456] width 198 height 29
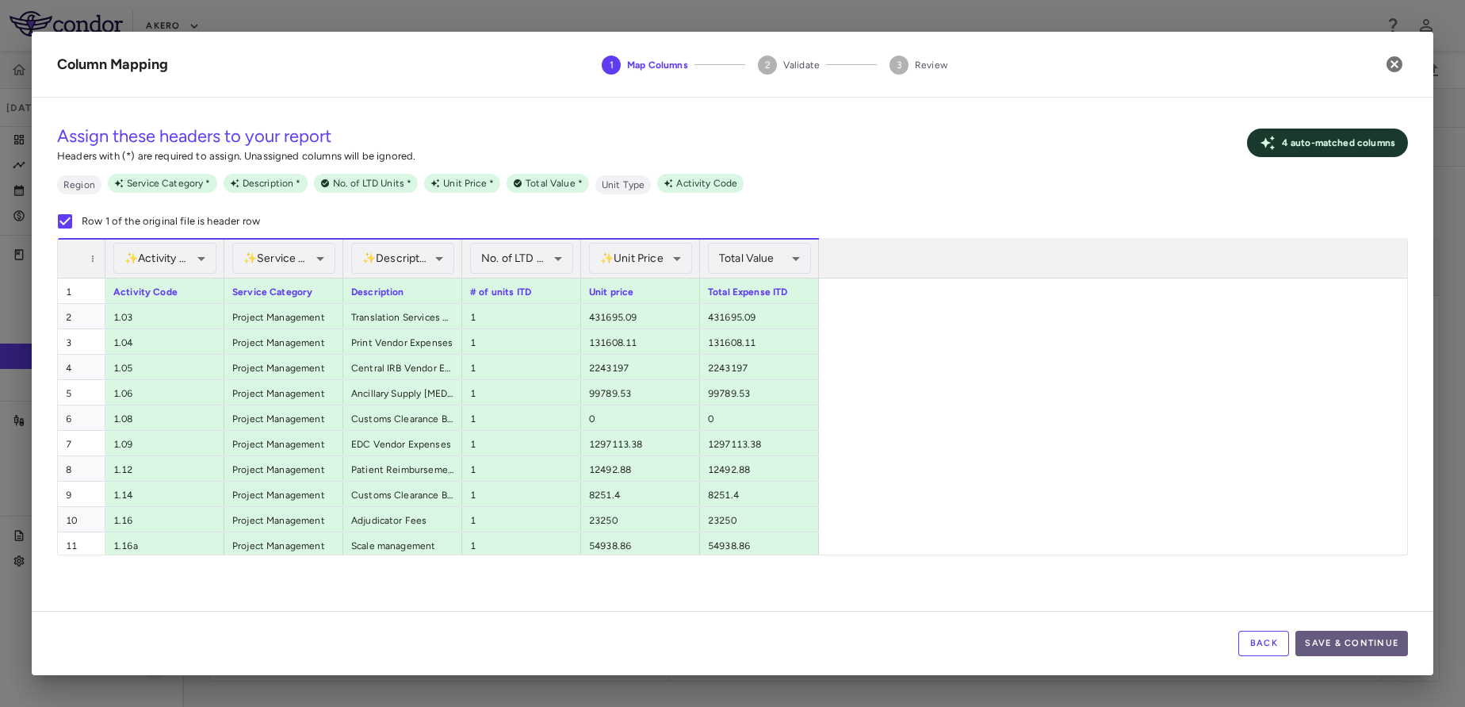
click at [1337, 640] on button "Save & Continue" at bounding box center [1352, 642] width 113 height 25
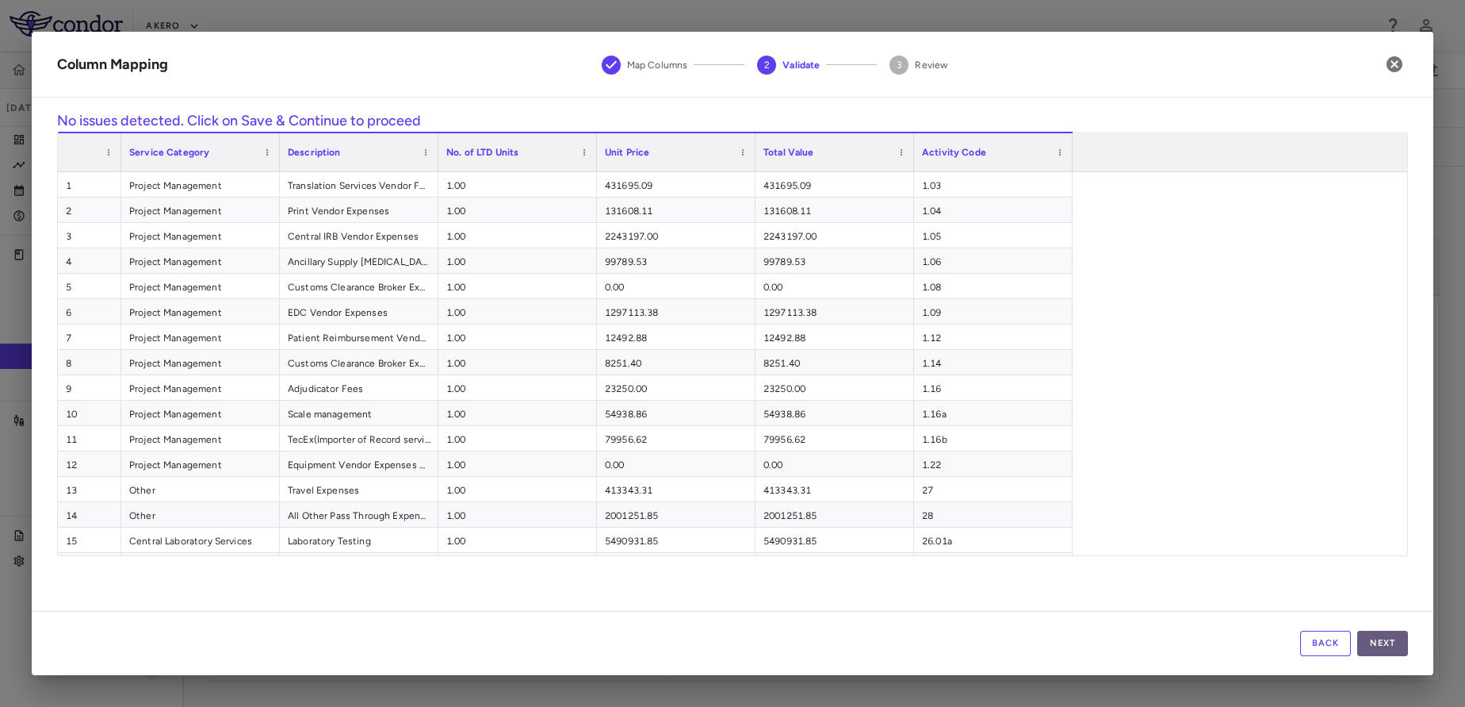
click at [1400, 649] on button "Next" at bounding box center [1383, 642] width 51 height 25
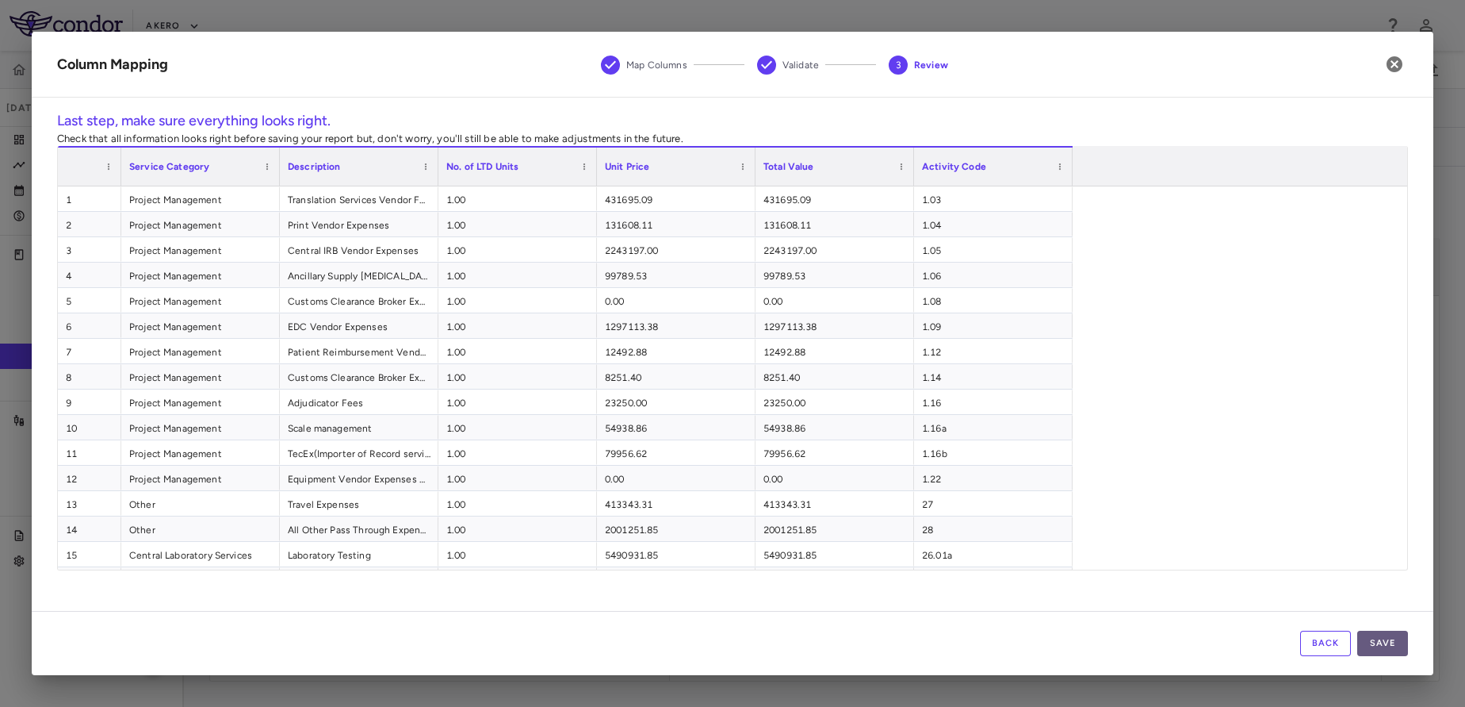
click at [1384, 649] on button "Save" at bounding box center [1383, 642] width 51 height 25
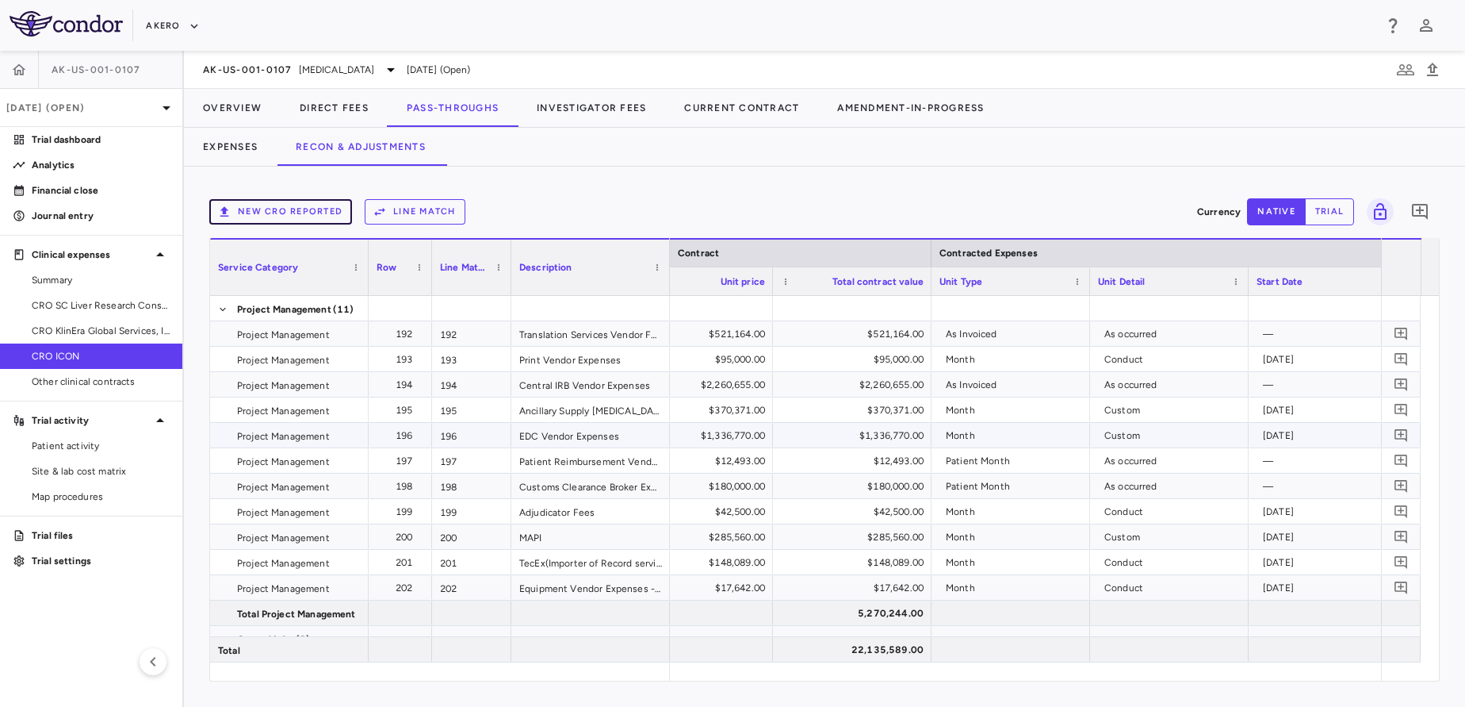
scroll to position [0, 816]
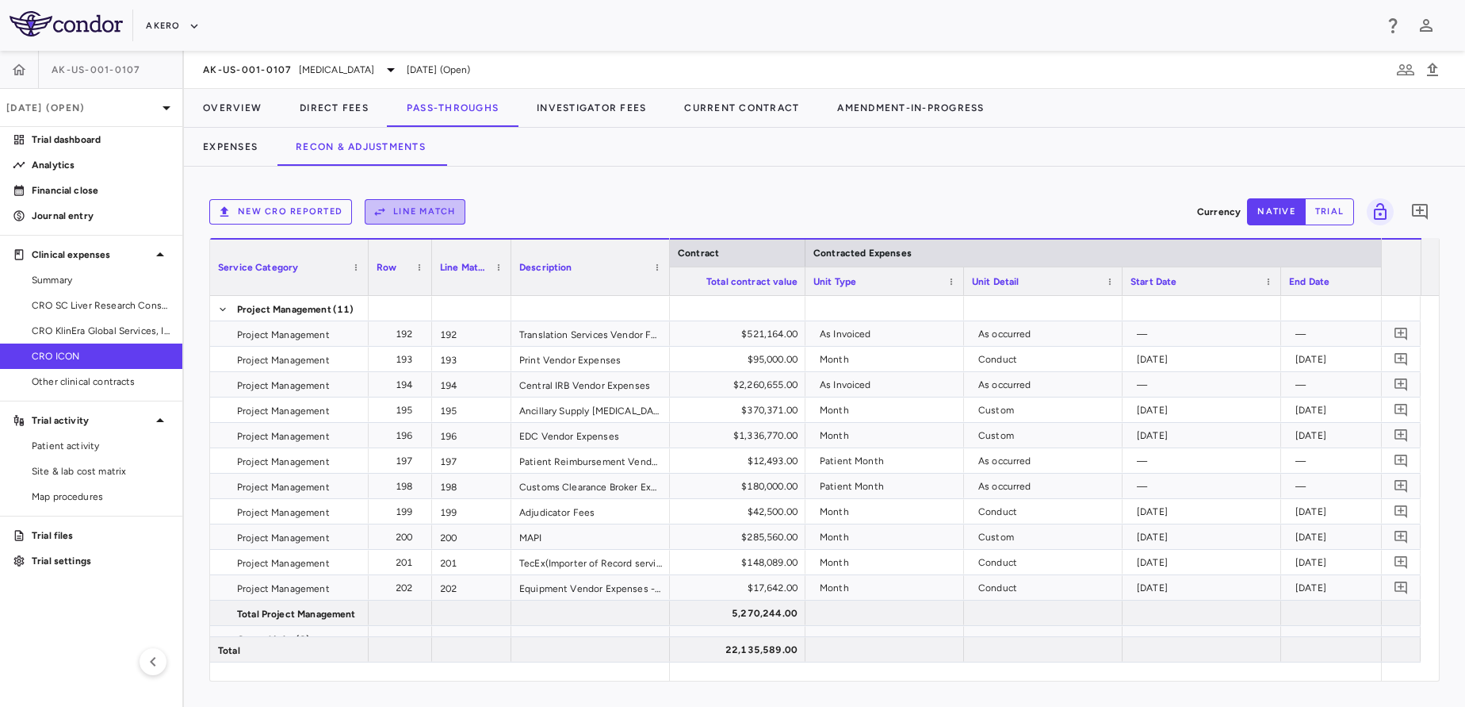
click at [405, 202] on button "Line Match" at bounding box center [415, 211] width 101 height 25
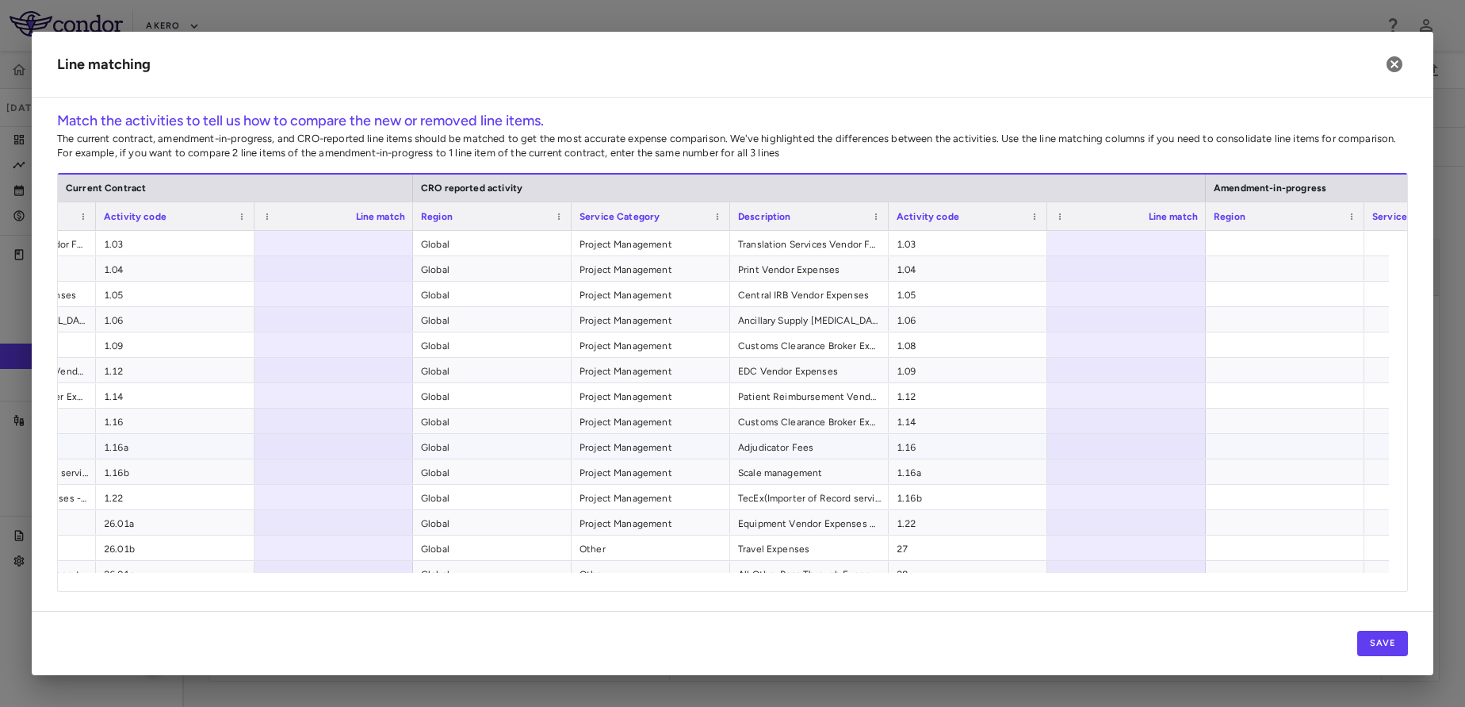
scroll to position [0, 373]
